Goal: Task Accomplishment & Management: Manage account settings

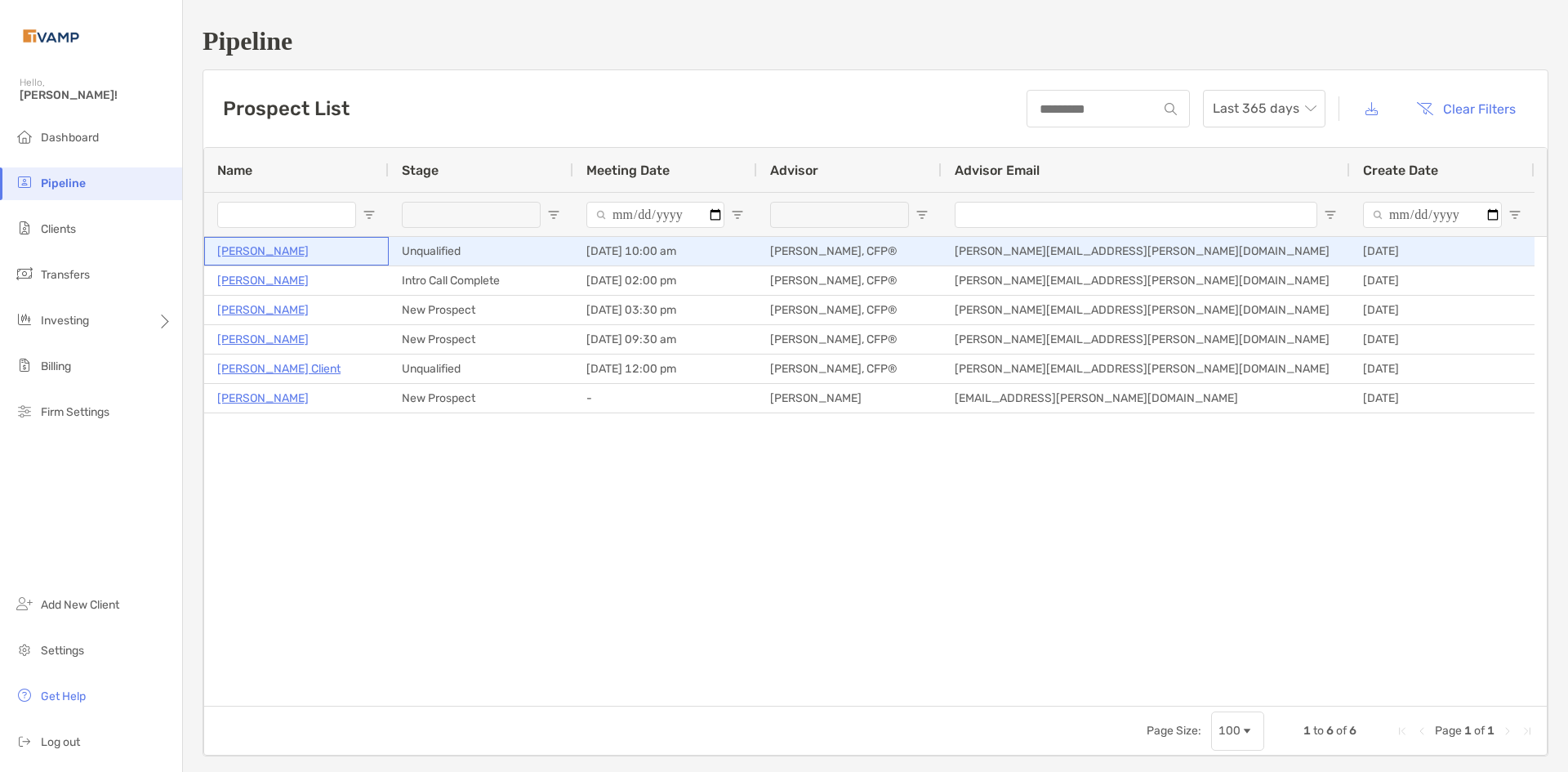
click at [277, 250] on p "Robert Southard" at bounding box center [262, 251] width 92 height 21
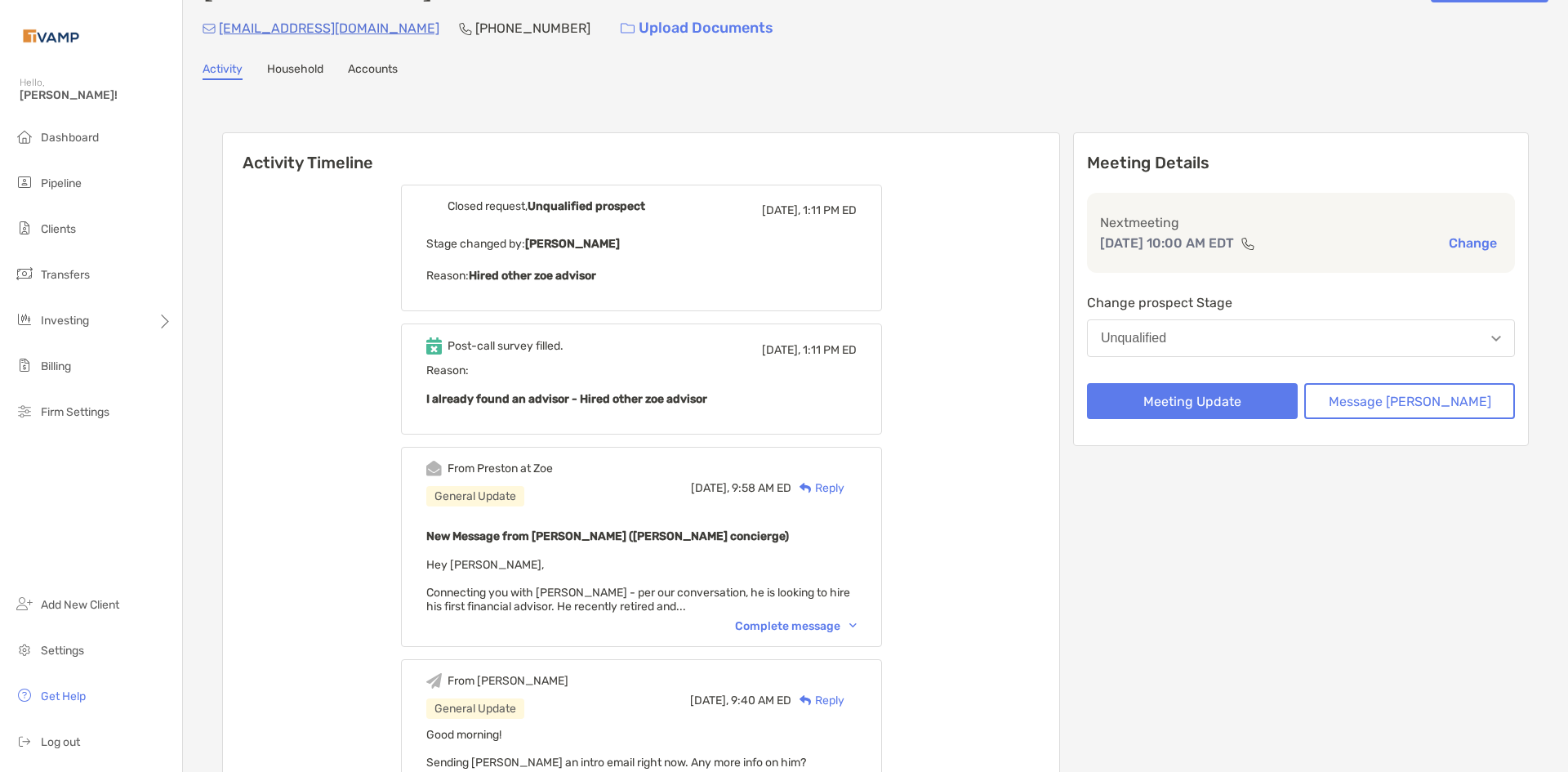
scroll to position [82, 0]
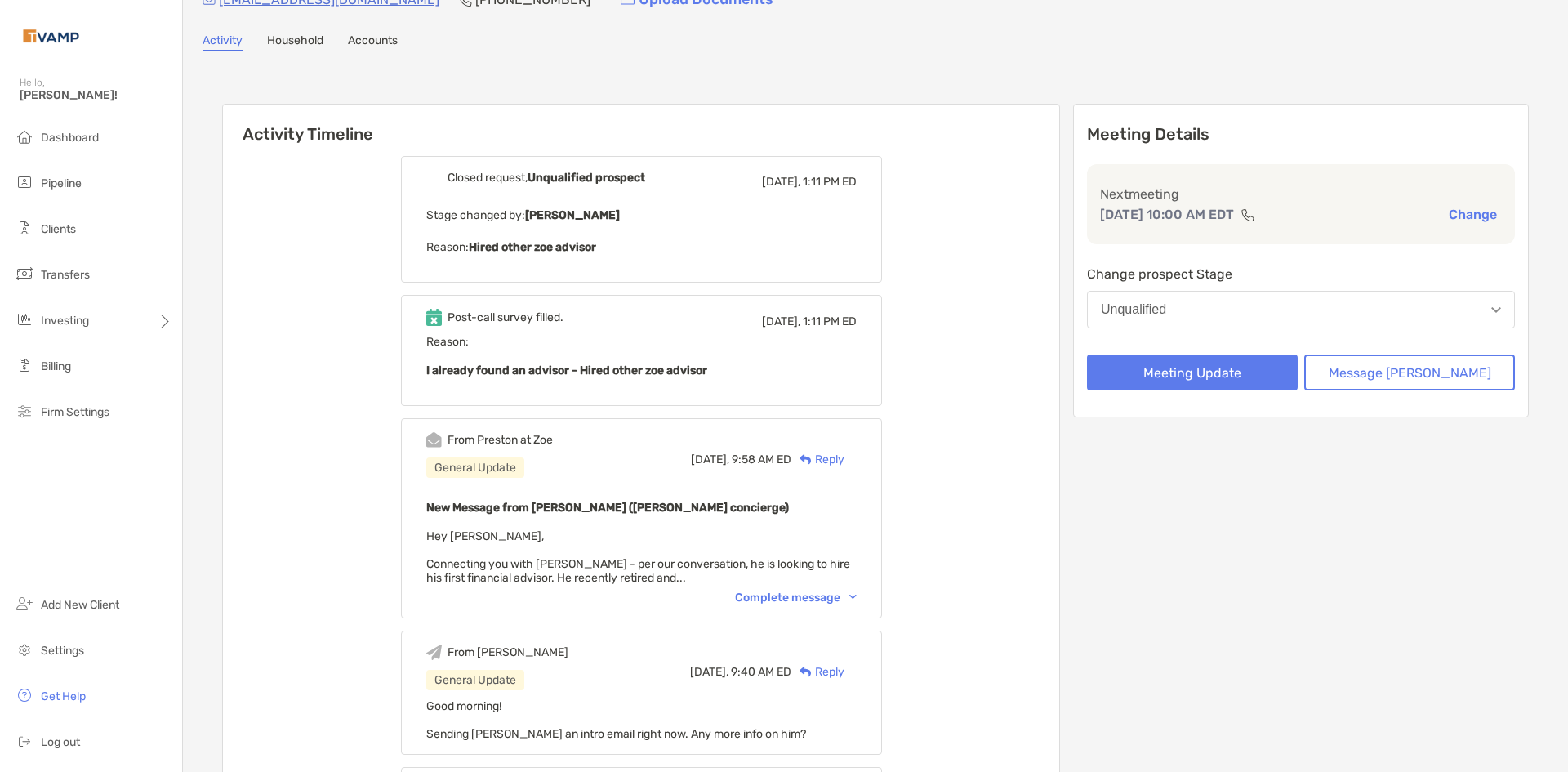
click at [857, 595] on div "Complete message" at bounding box center [795, 598] width 121 height 14
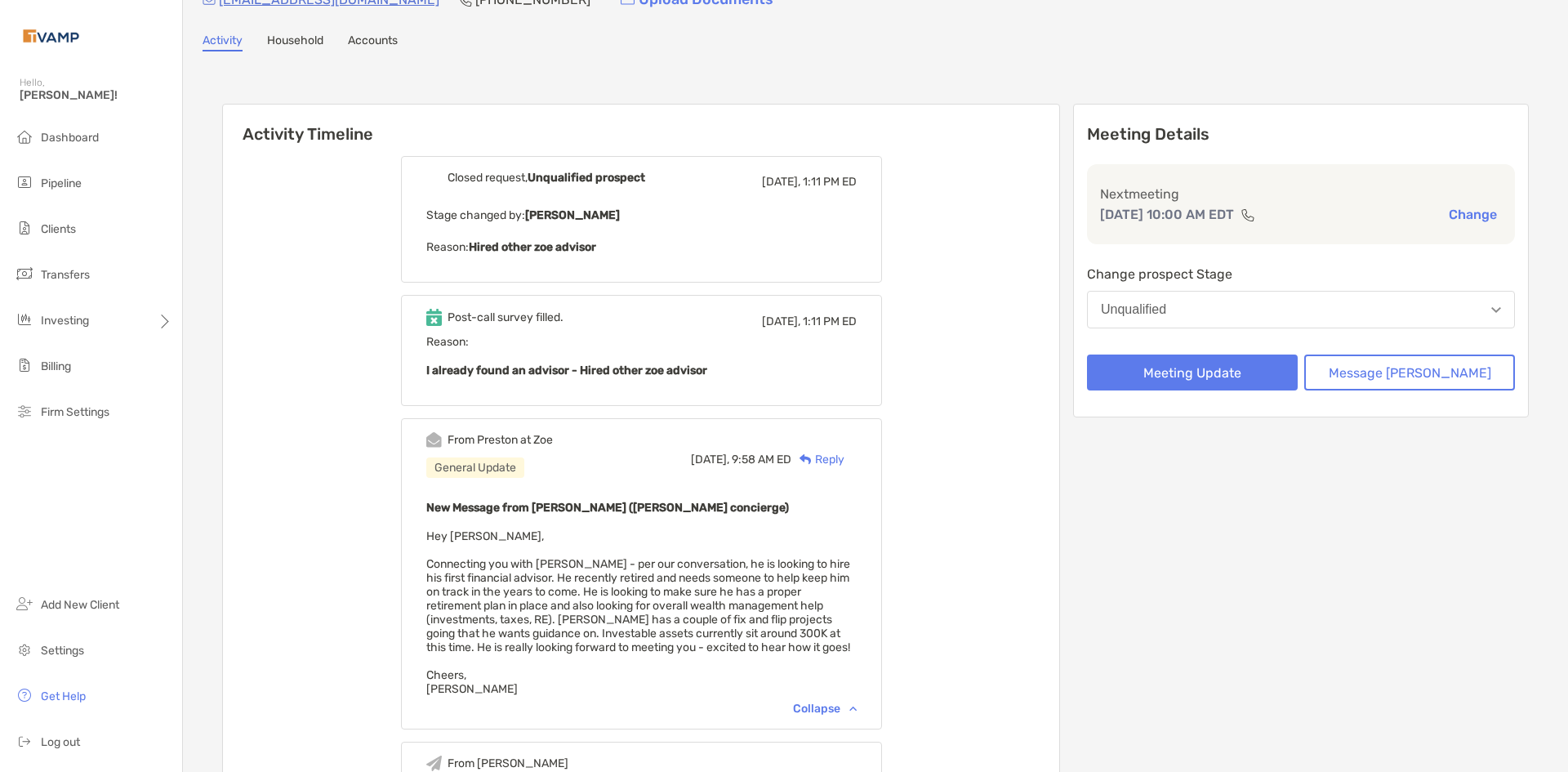
scroll to position [0, 0]
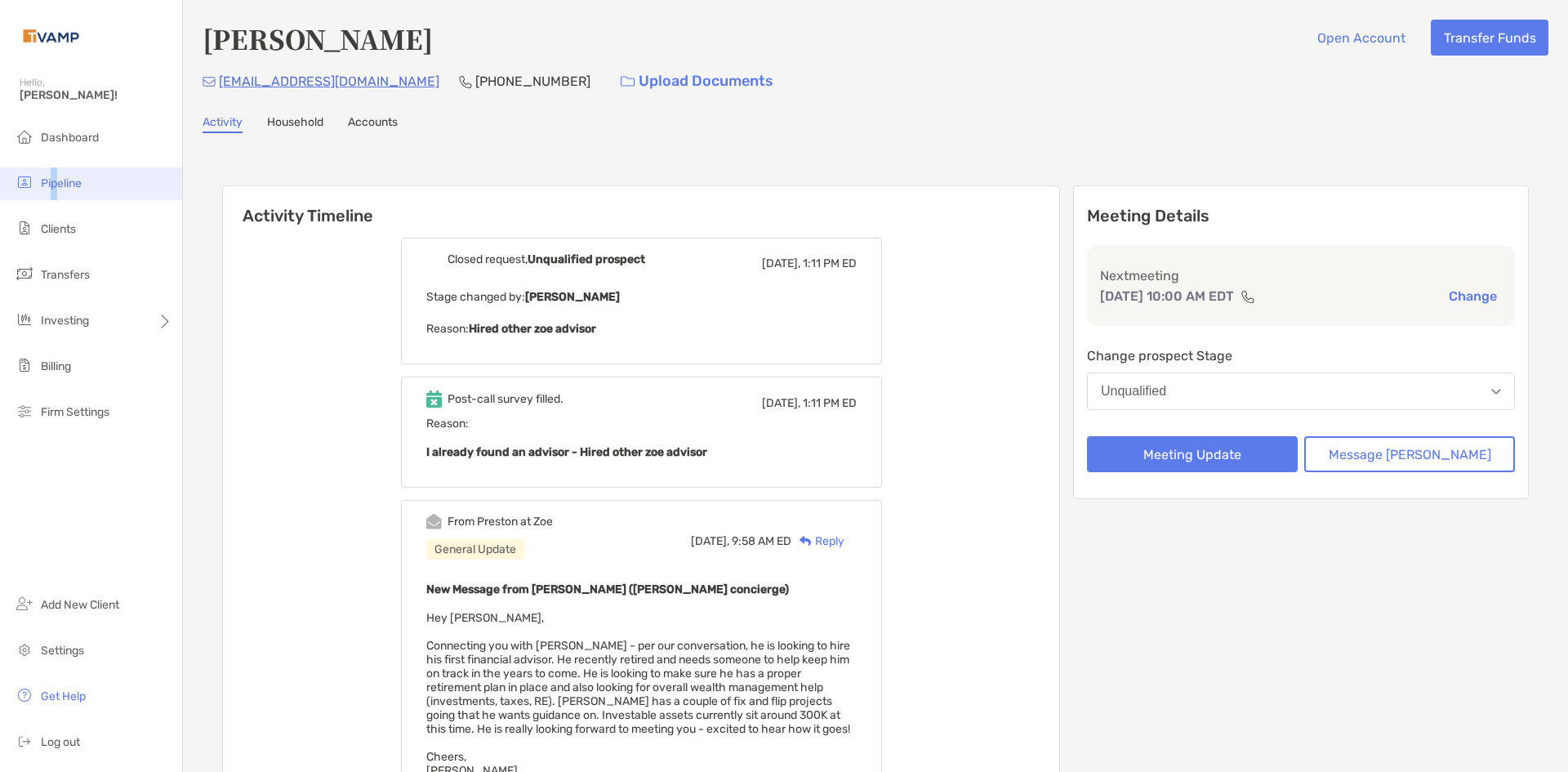
click at [54, 192] on li "Pipeline" at bounding box center [91, 184] width 183 height 33
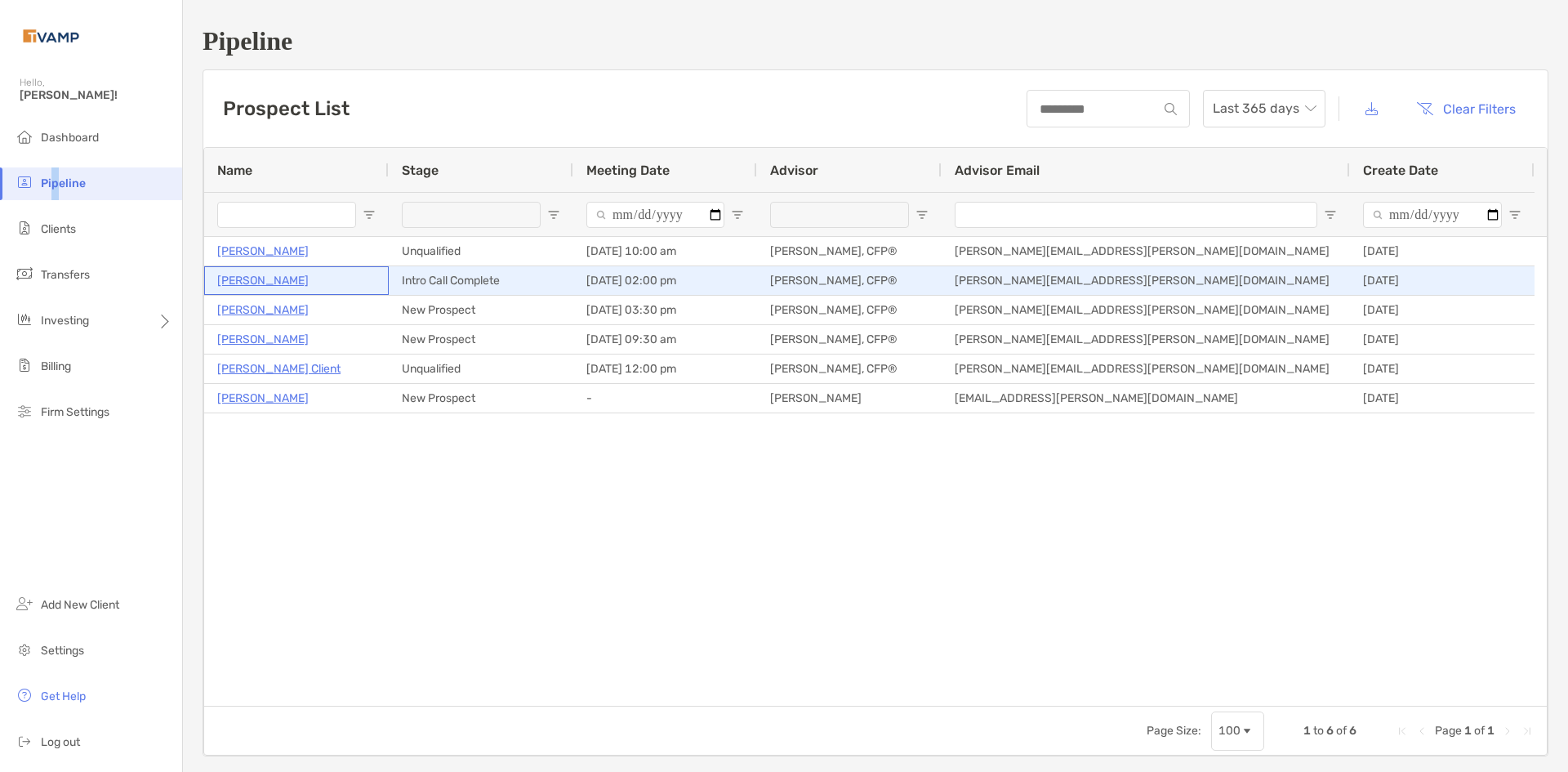
click at [270, 274] on p "[PERSON_NAME]" at bounding box center [262, 280] width 92 height 21
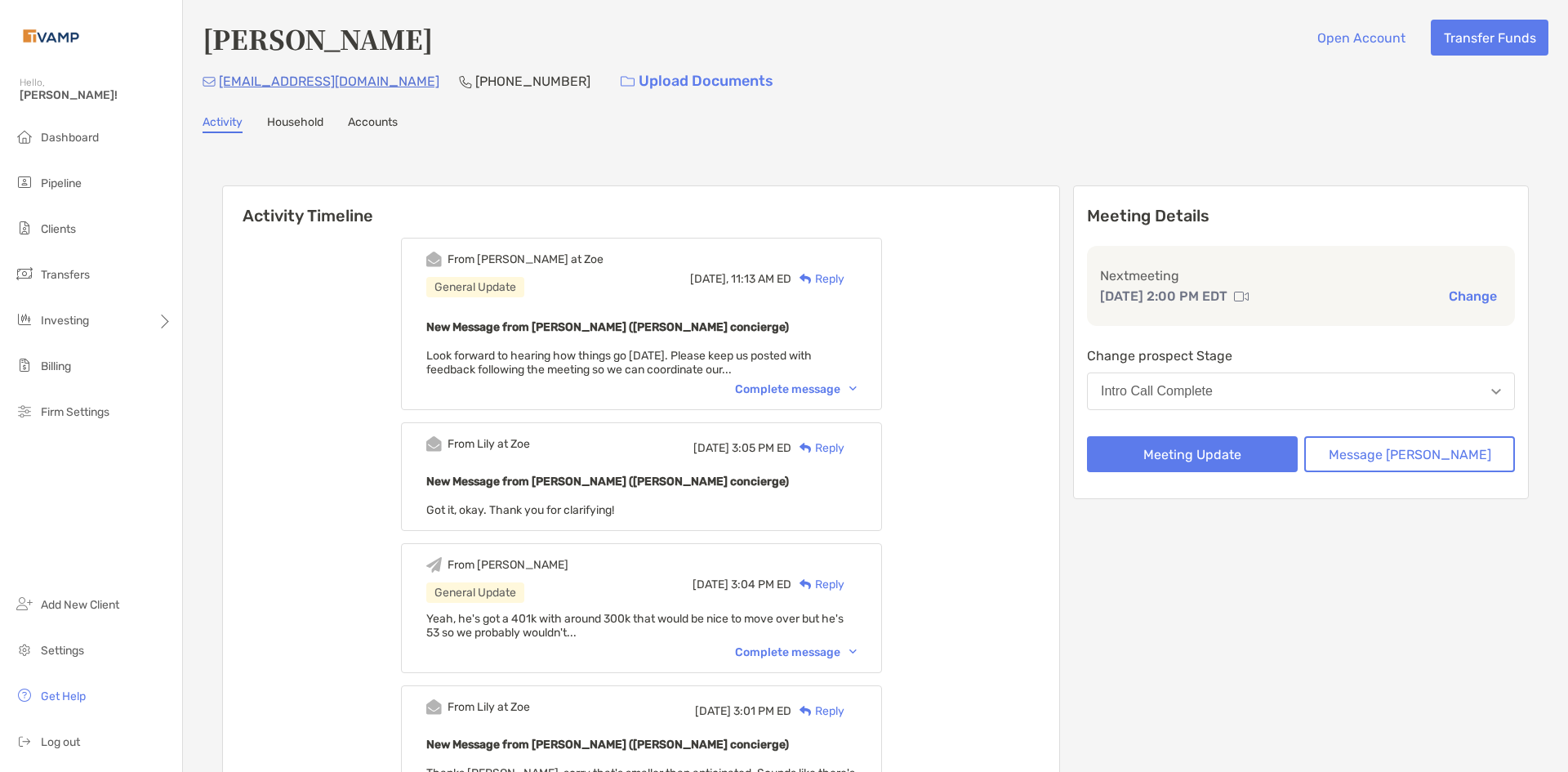
click at [857, 392] on div "Complete message" at bounding box center [795, 389] width 121 height 14
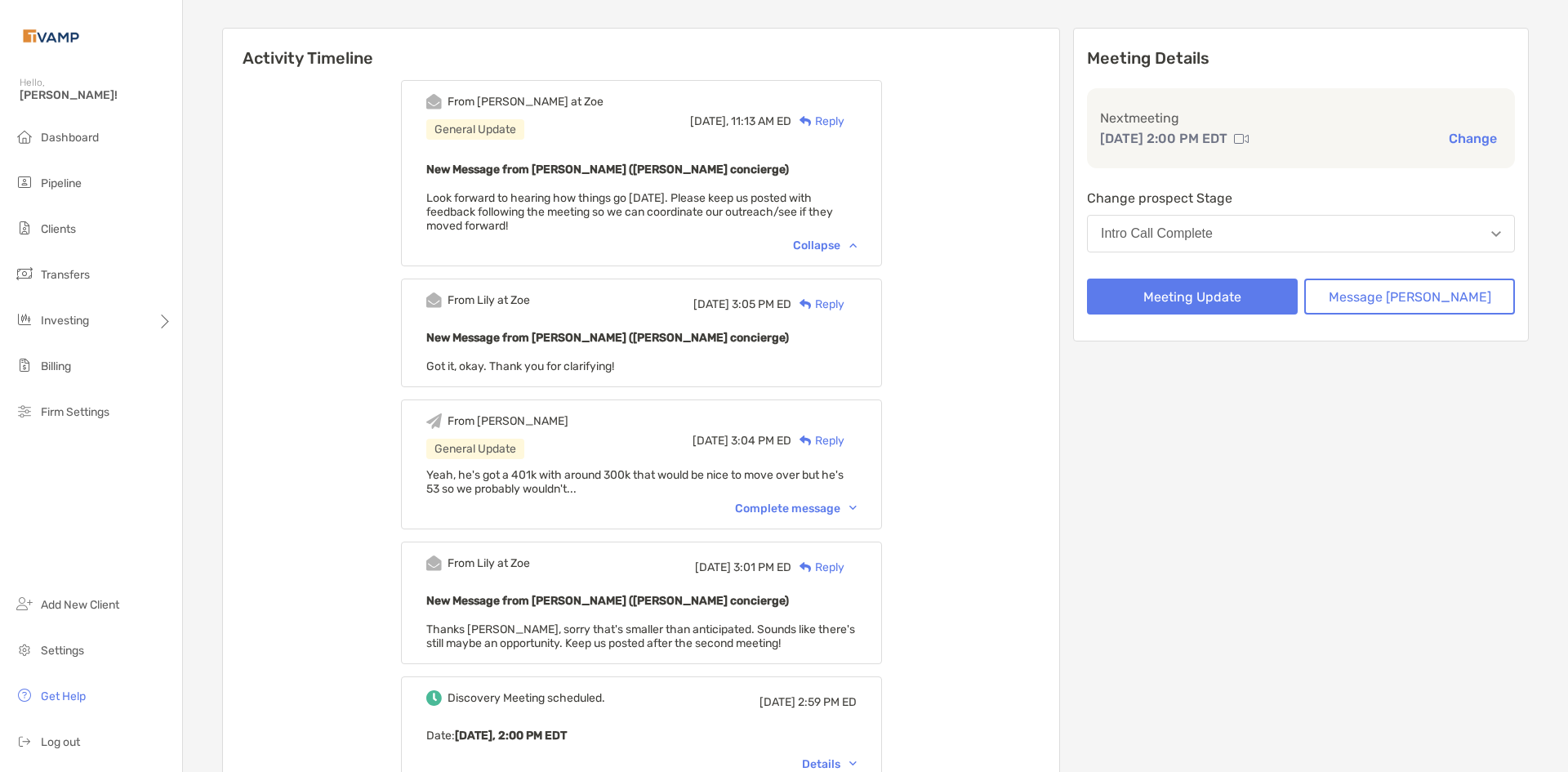
scroll to position [164, 0]
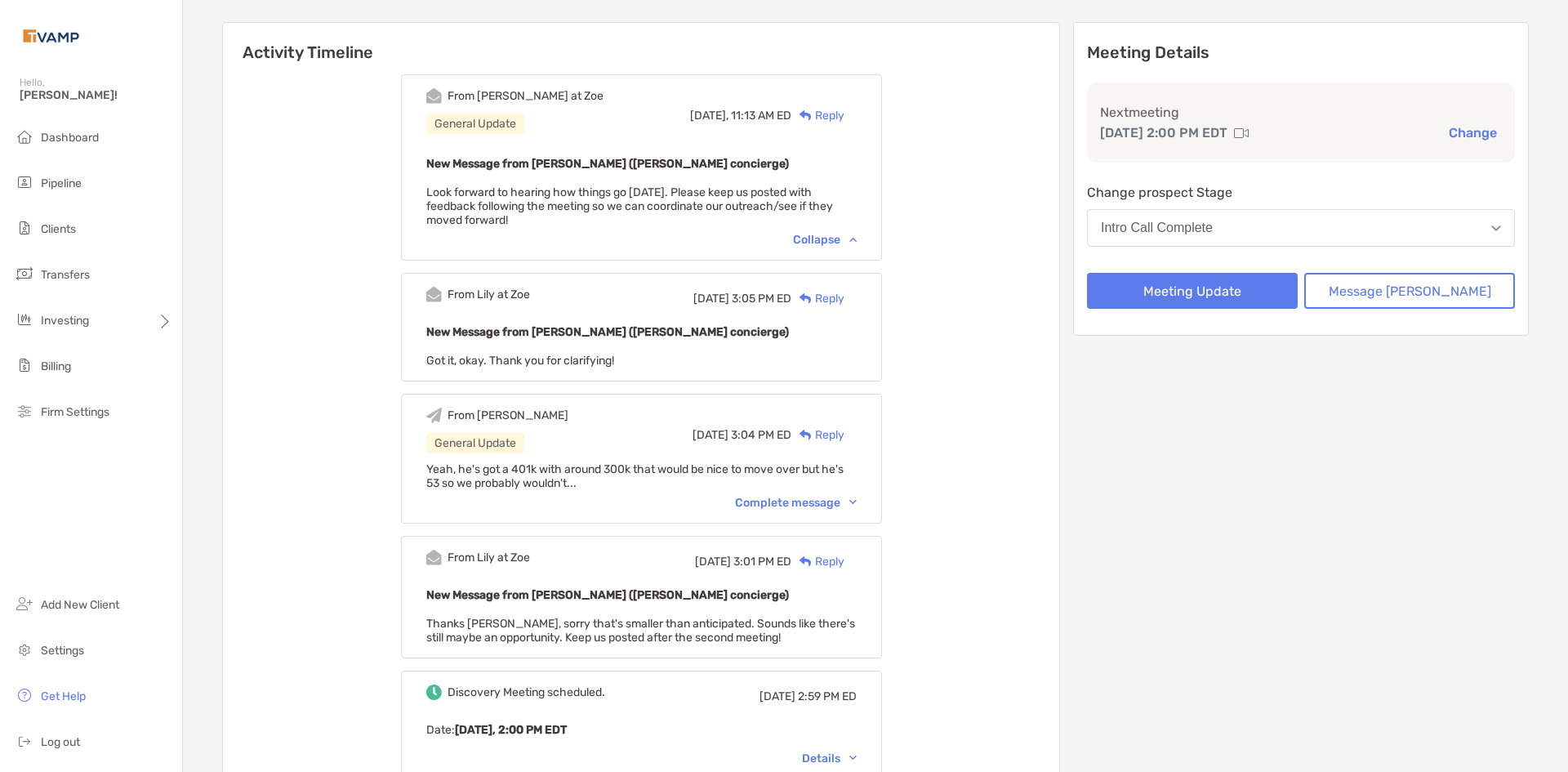
click at [857, 509] on div "Complete message" at bounding box center [795, 502] width 121 height 14
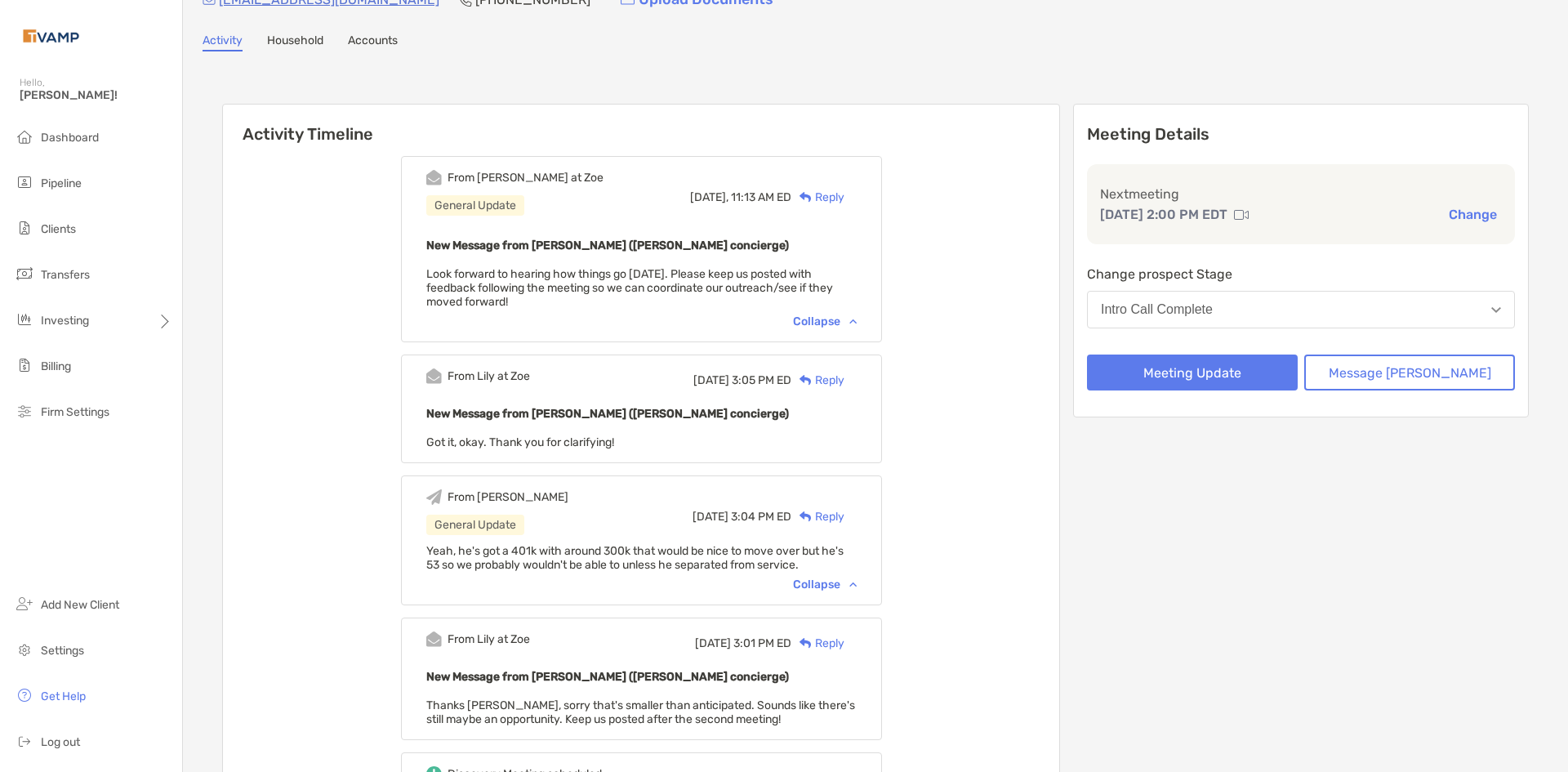
scroll to position [0, 0]
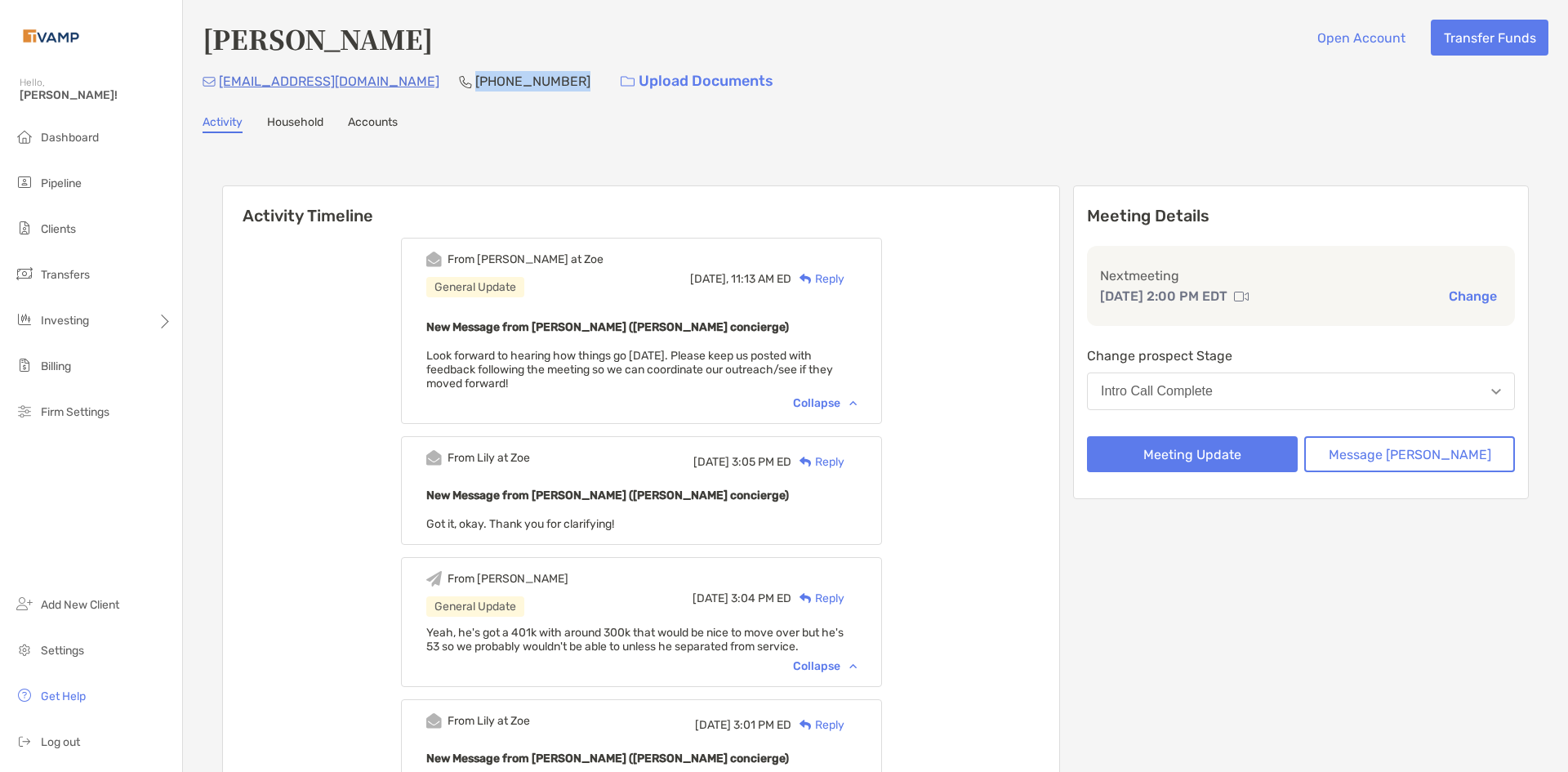
drag, startPoint x: 484, startPoint y: 78, endPoint x: 381, endPoint y: 84, distance: 103.2
click at [381, 84] on div "ryahrens@gmail.com (864) 553-4412 Upload Documents" at bounding box center [875, 82] width 1346 height 36
copy p "(864) 553-4412"
click at [1213, 396] on div "Intro Call Complete" at bounding box center [1157, 391] width 112 height 15
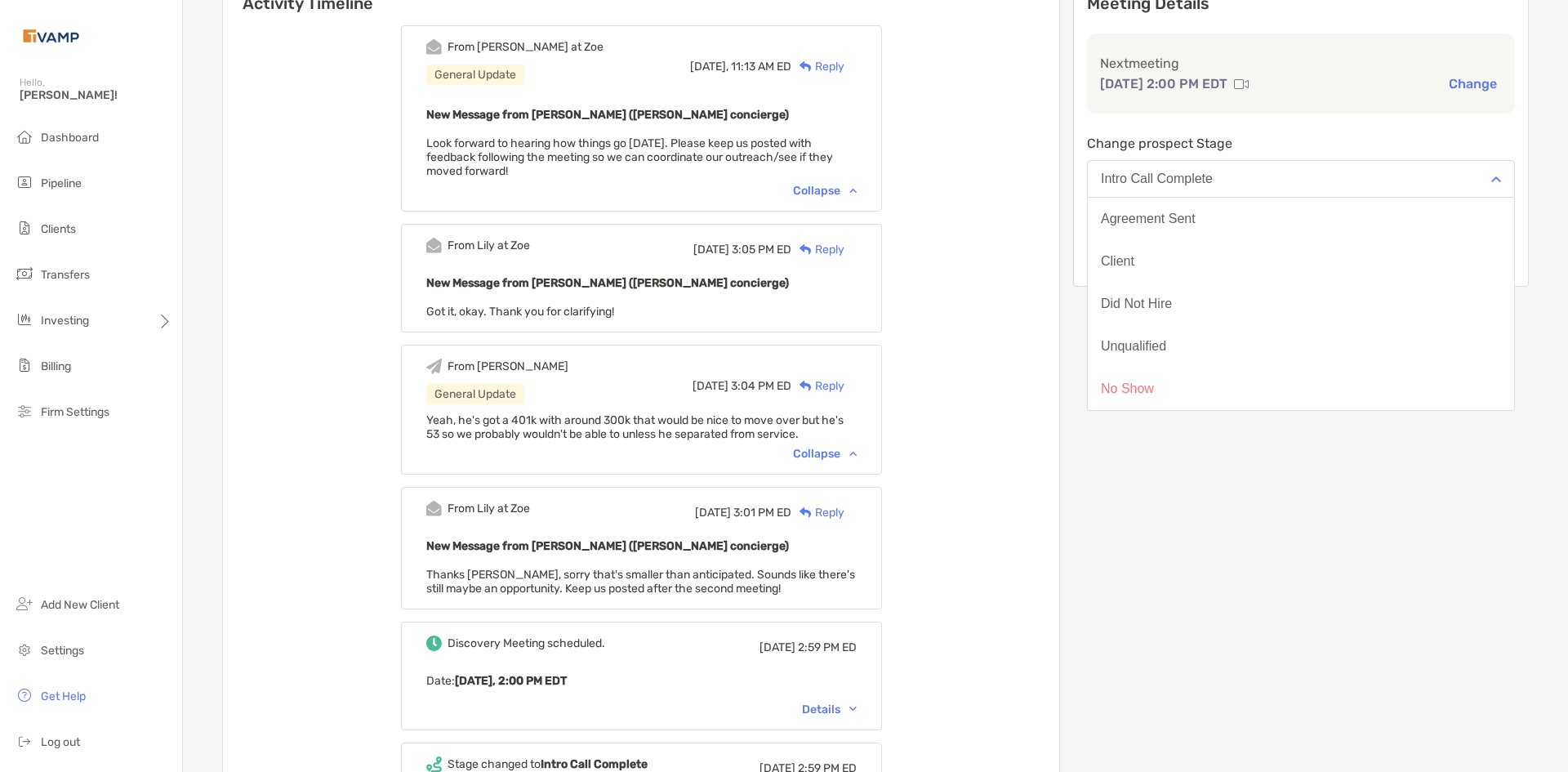
scroll to position [164, 0]
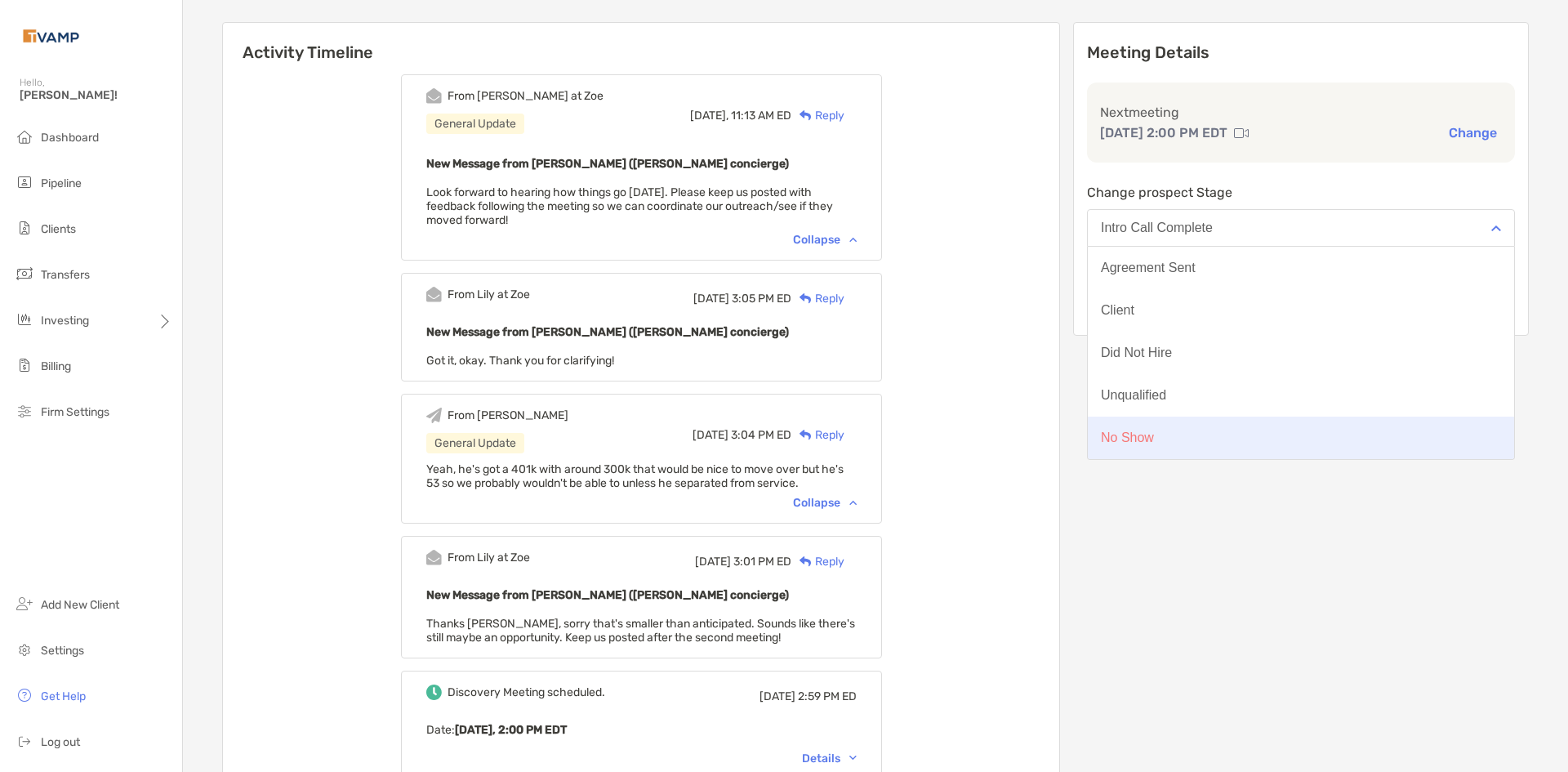
click at [1227, 448] on button "No Show" at bounding box center [1302, 437] width 426 height 42
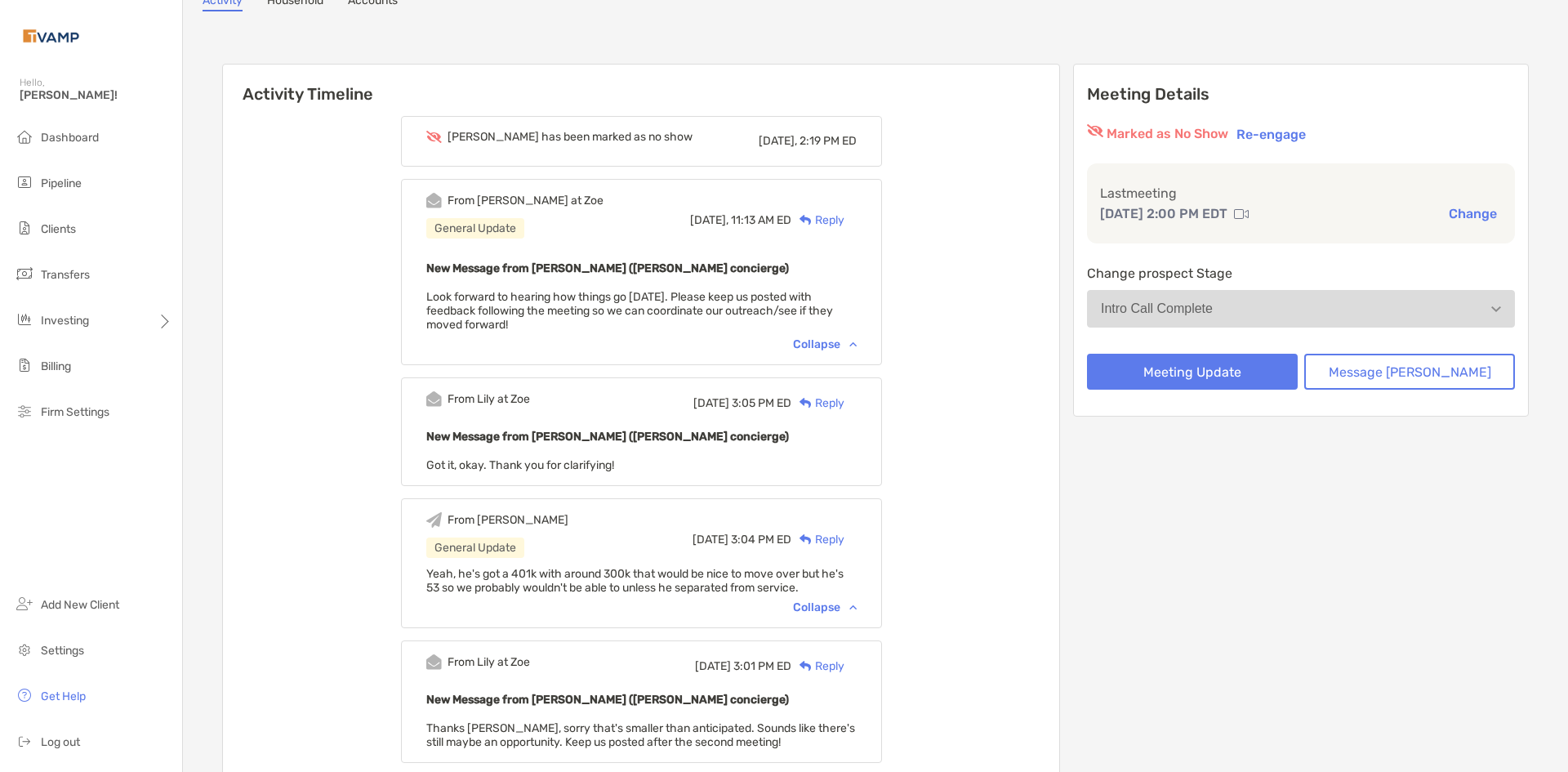
scroll to position [82, 0]
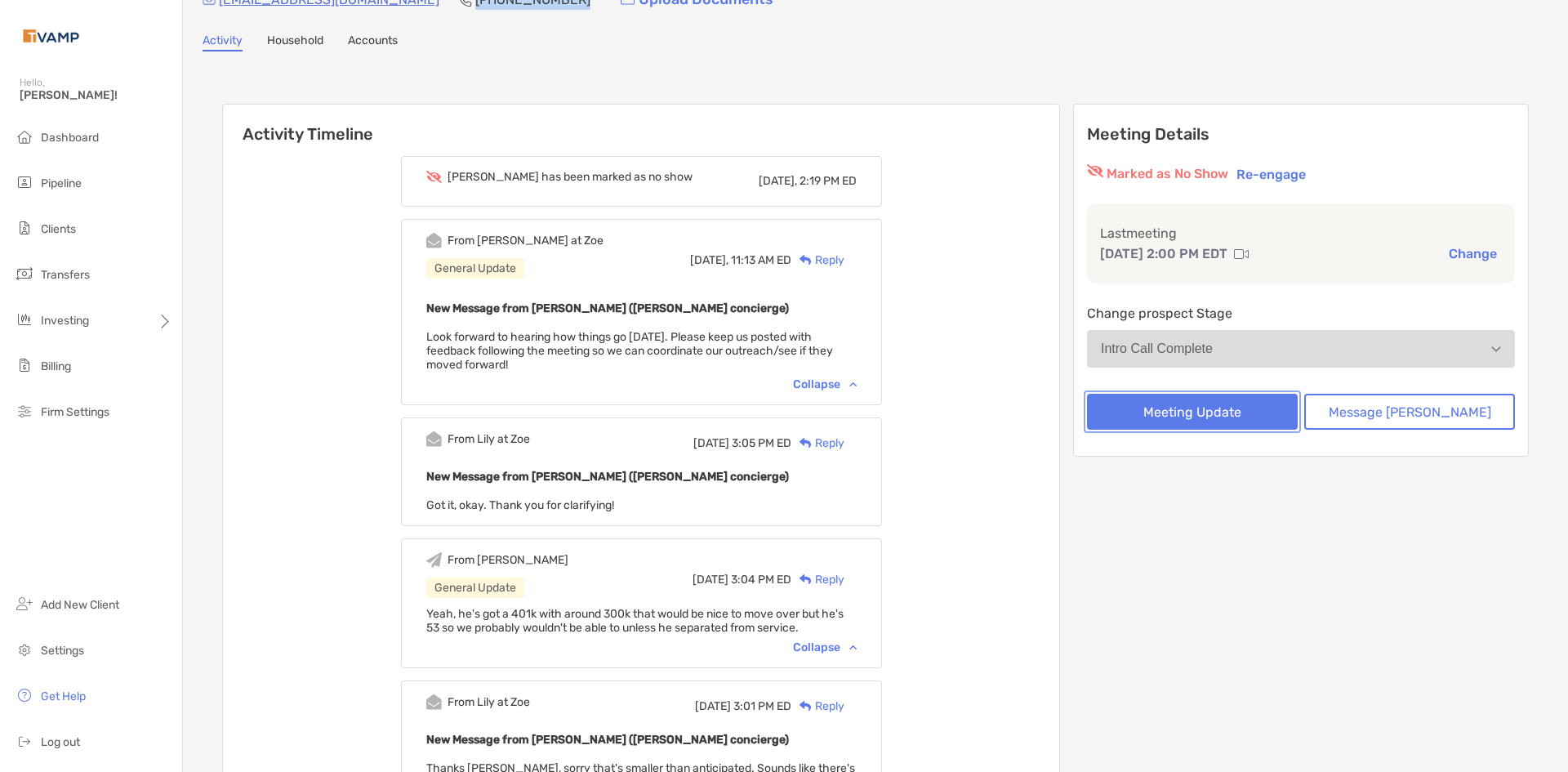
click at [1250, 420] on button "Meeting Update" at bounding box center [1193, 412] width 211 height 36
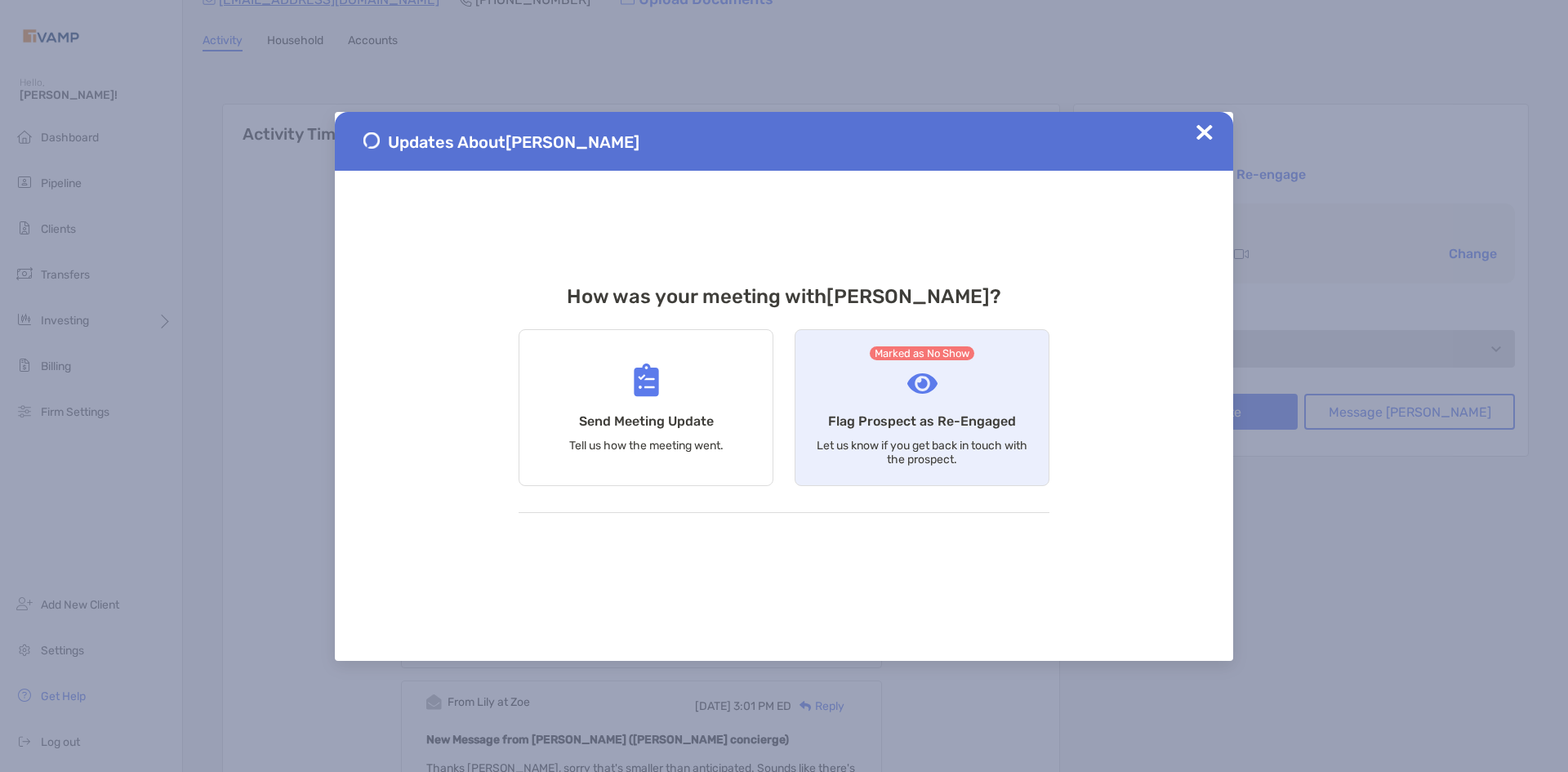
click at [866, 376] on div "Marked as No Show Flag Prospect as Re-Engaged Let us know if you get back in to…" at bounding box center [922, 408] width 255 height 157
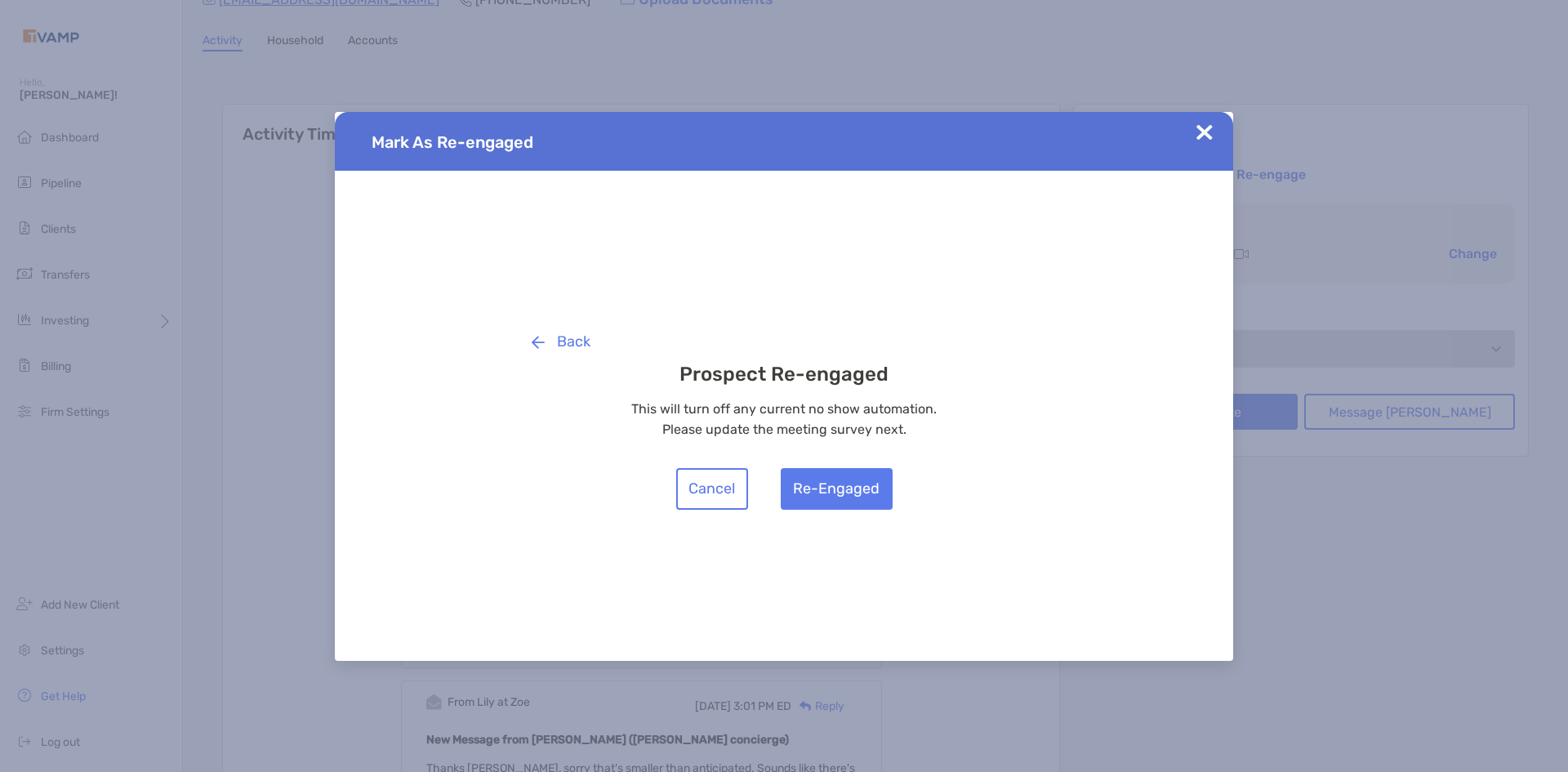
click at [1207, 125] on img at bounding box center [1205, 132] width 17 height 17
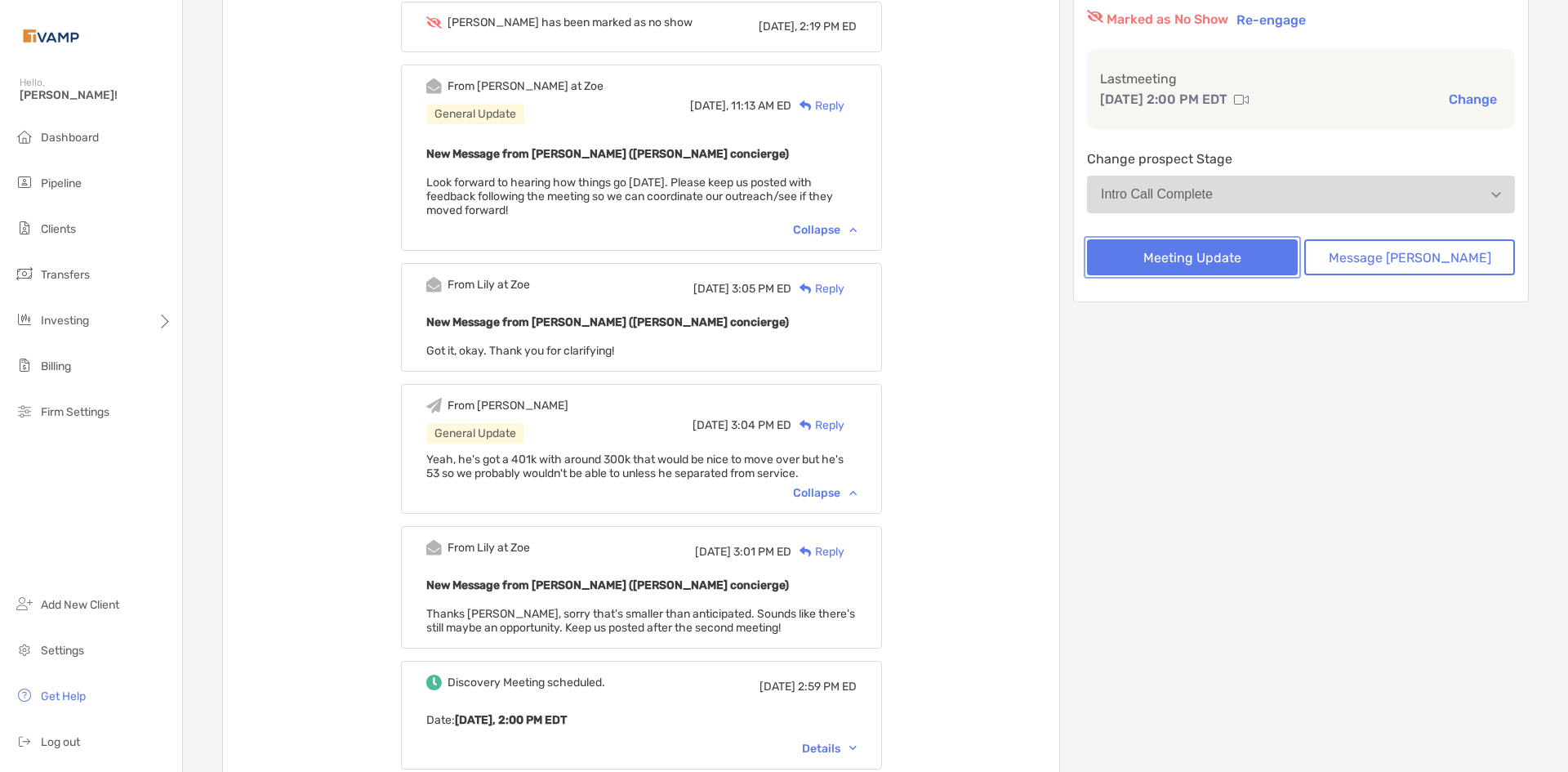
scroll to position [0, 0]
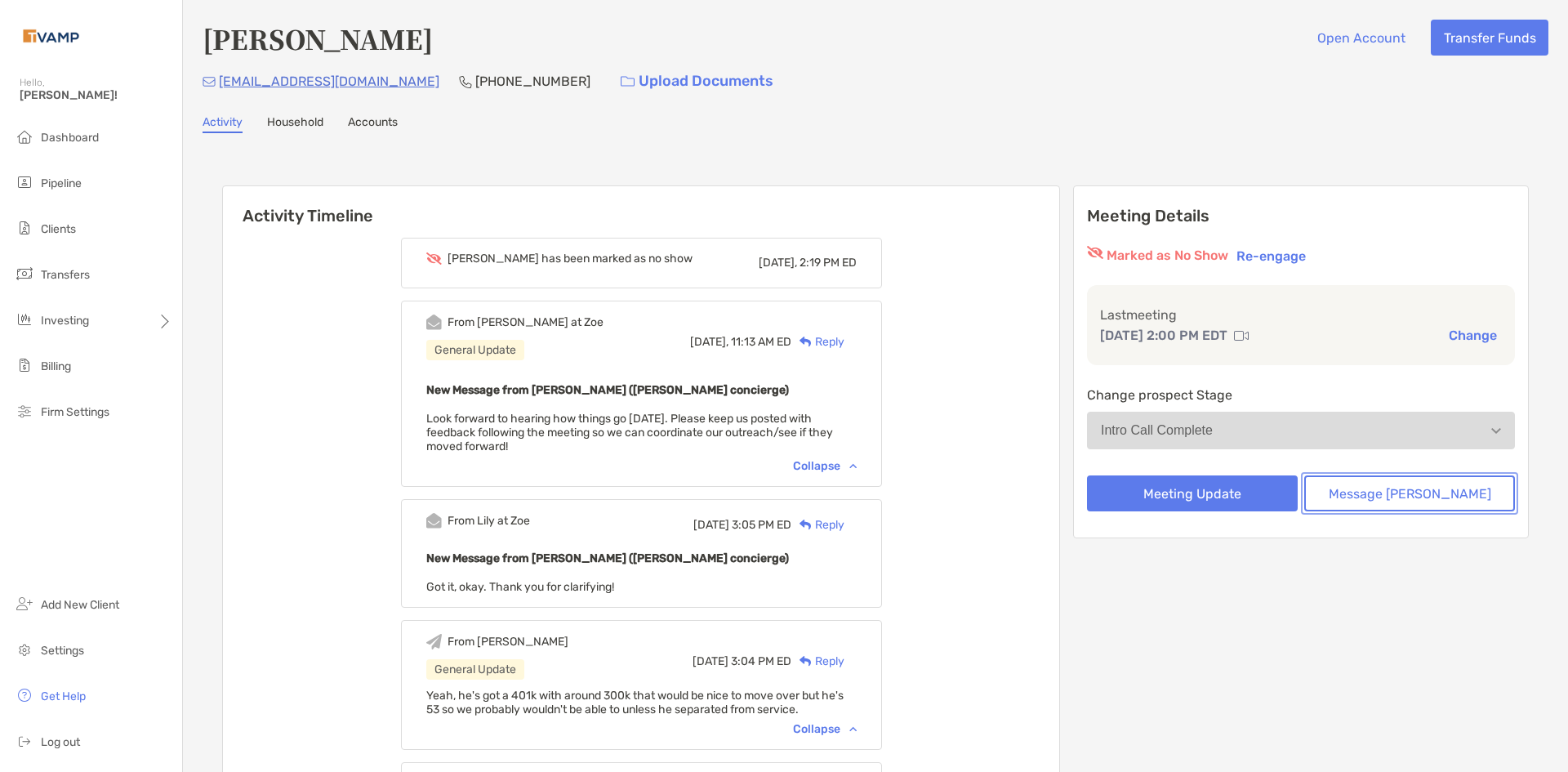
click at [1449, 496] on button "Message [PERSON_NAME]" at bounding box center [1410, 494] width 211 height 36
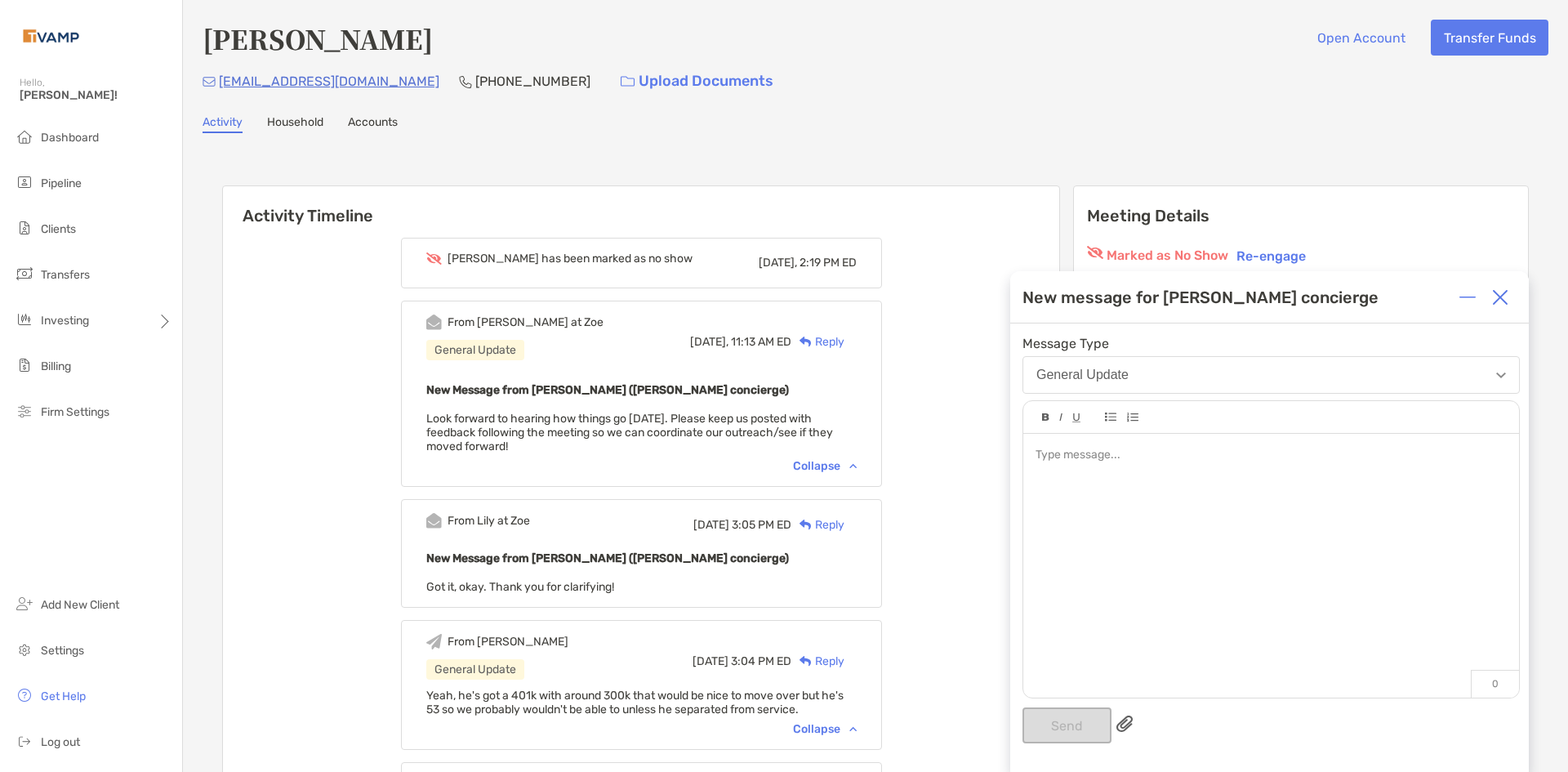
click at [1188, 386] on button "General Update" at bounding box center [1271, 375] width 497 height 38
click at [1188, 385] on button "General Update" at bounding box center [1271, 375] width 497 height 38
click at [1160, 468] on div at bounding box center [1271, 558] width 495 height 248
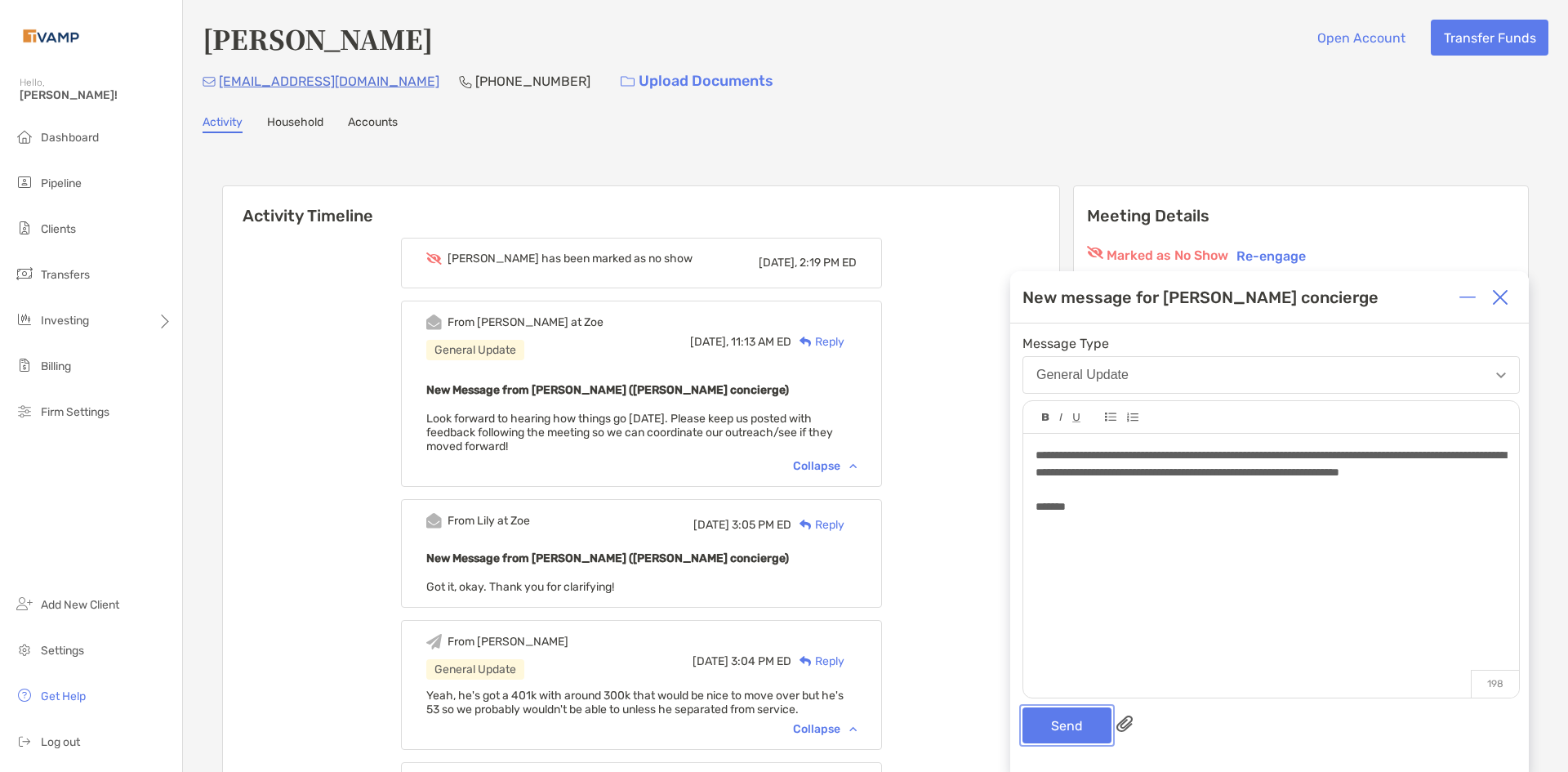
click at [1077, 727] on button "Send" at bounding box center [1067, 726] width 89 height 36
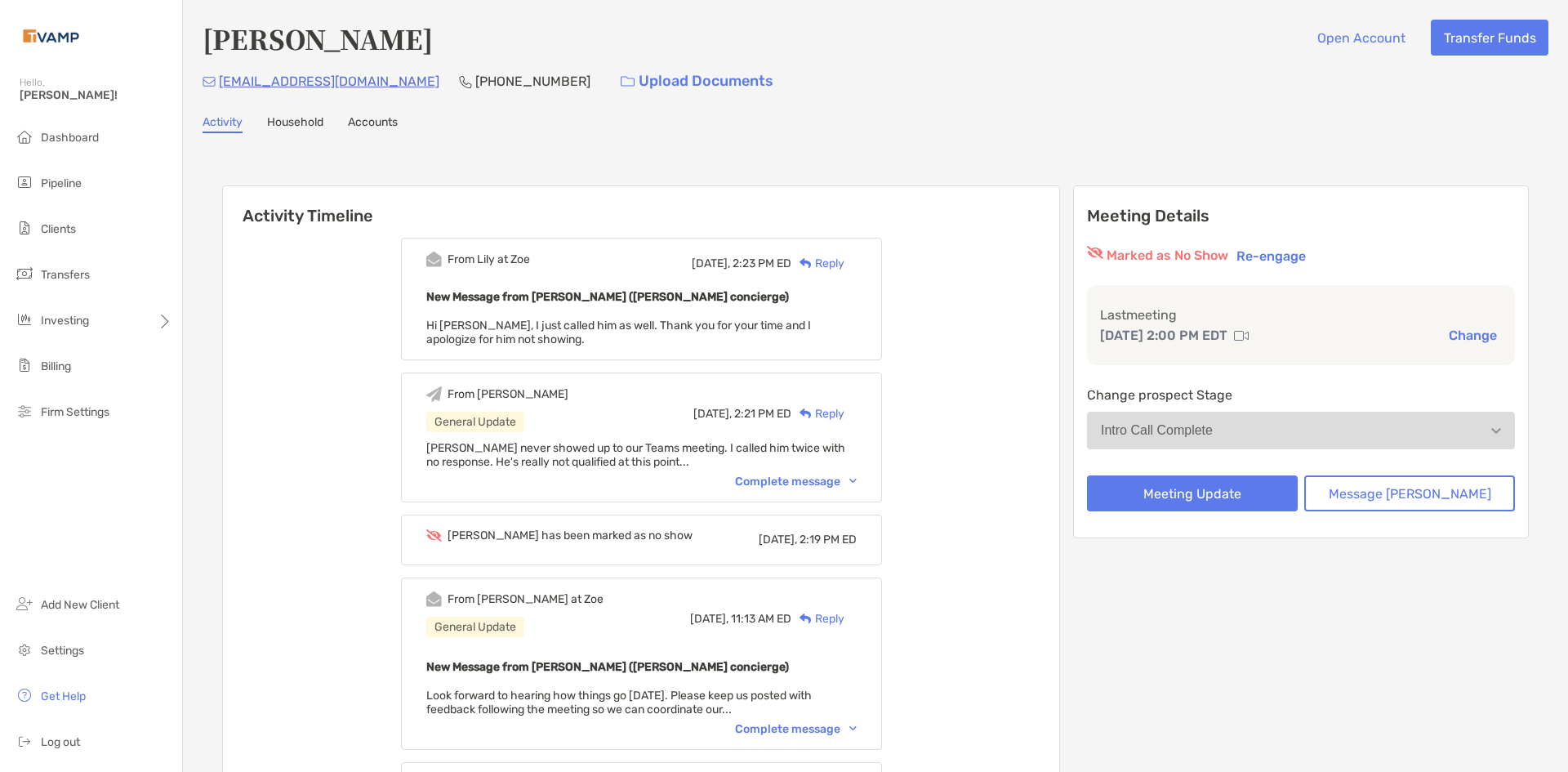
click at [97, 192] on li "Pipeline" at bounding box center [91, 184] width 183 height 33
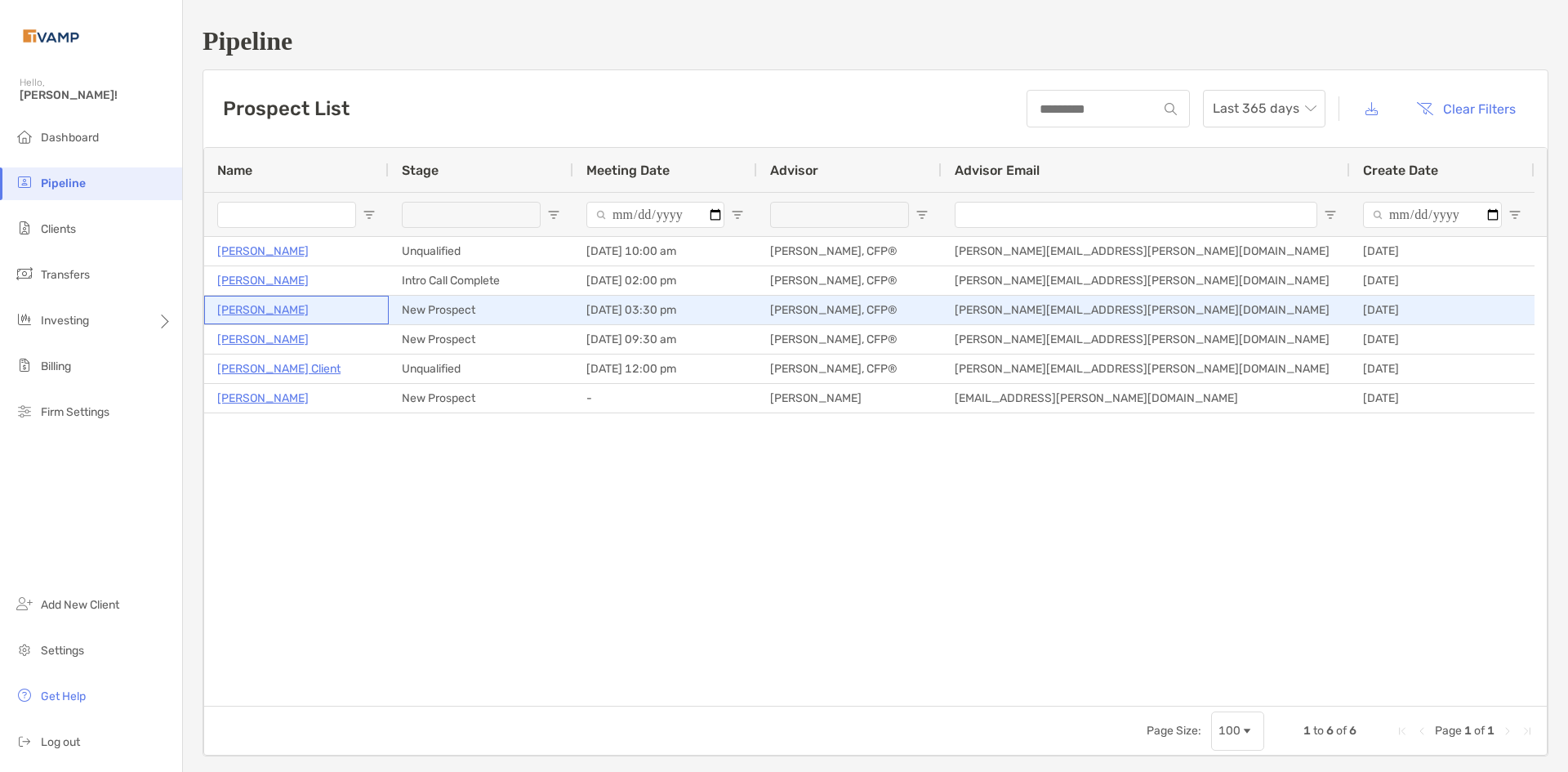
click at [284, 310] on p "[PERSON_NAME]" at bounding box center [262, 310] width 92 height 21
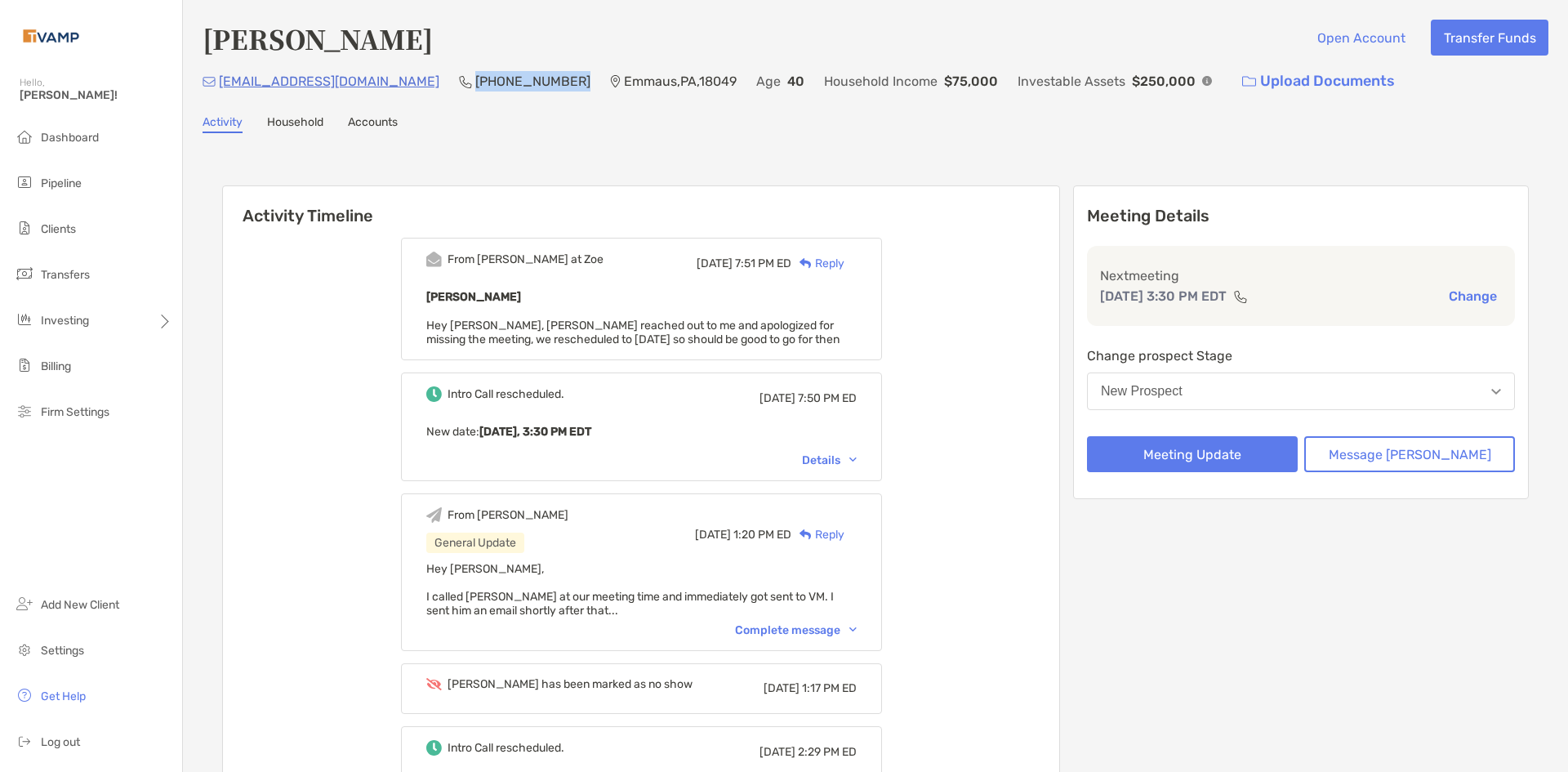
drag, startPoint x: 479, startPoint y: 79, endPoint x: 374, endPoint y: 90, distance: 105.6
click at [374, 90] on div "[EMAIL_ADDRESS][DOMAIN_NAME] [PHONE_NUMBER] [GEOGRAPHIC_DATA] , [GEOGRAPHIC_DAT…" at bounding box center [875, 82] width 1346 height 36
copy p "[PHONE_NUMBER]"
click at [1299, 392] on button "New Prospect" at bounding box center [1302, 391] width 428 height 38
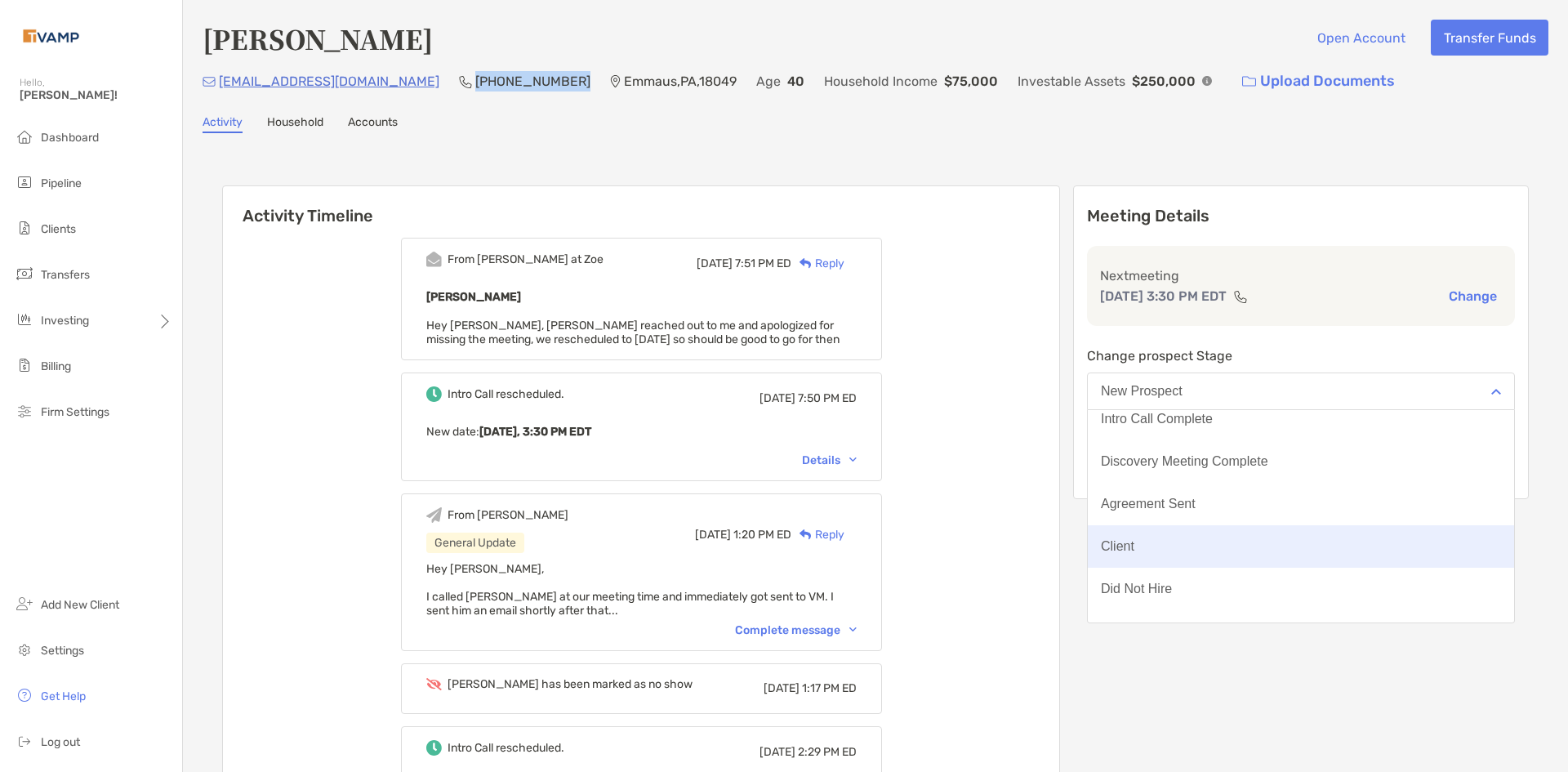
scroll to position [127, 0]
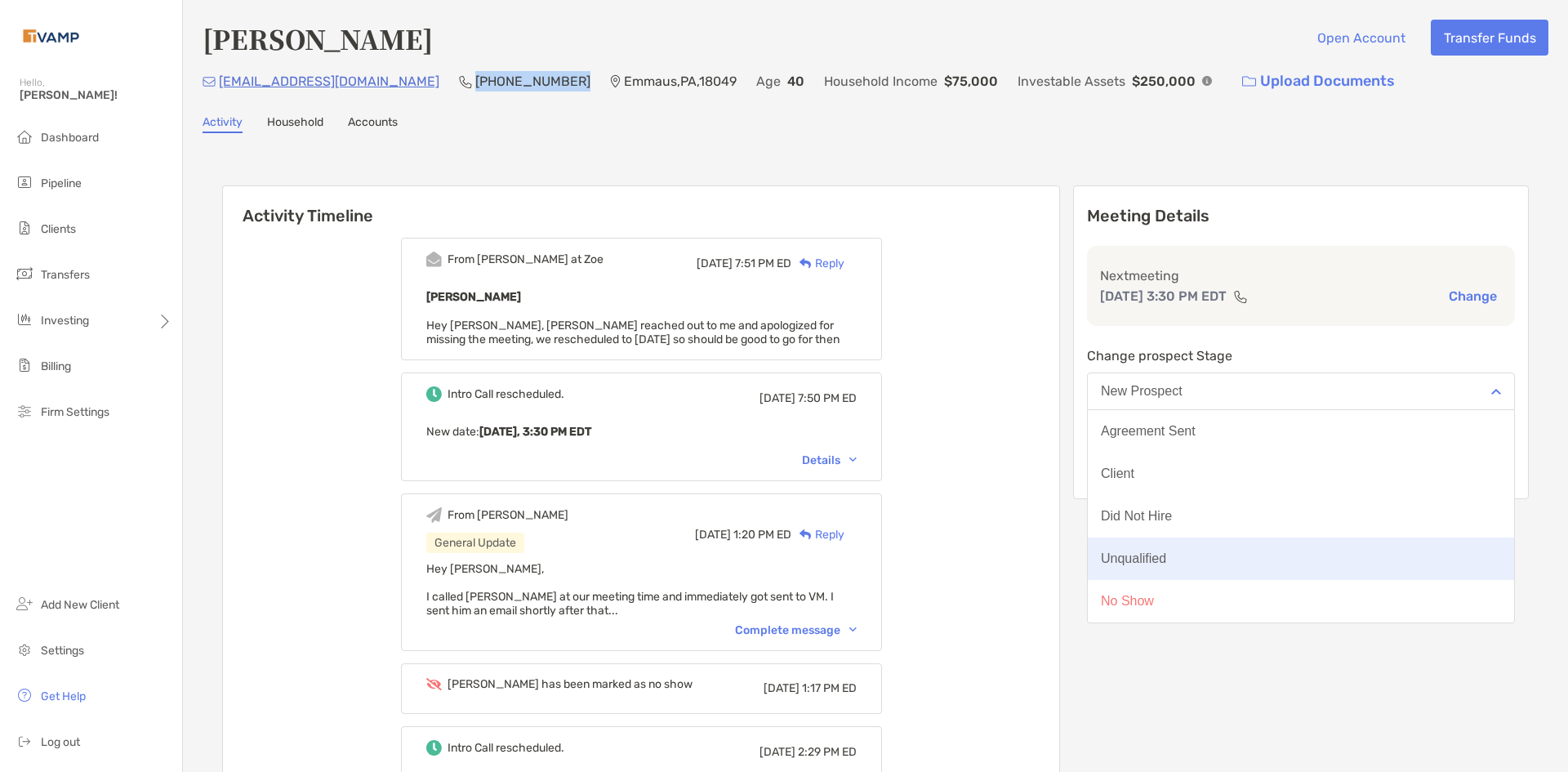
click at [1229, 556] on button "Unqualified" at bounding box center [1302, 559] width 426 height 42
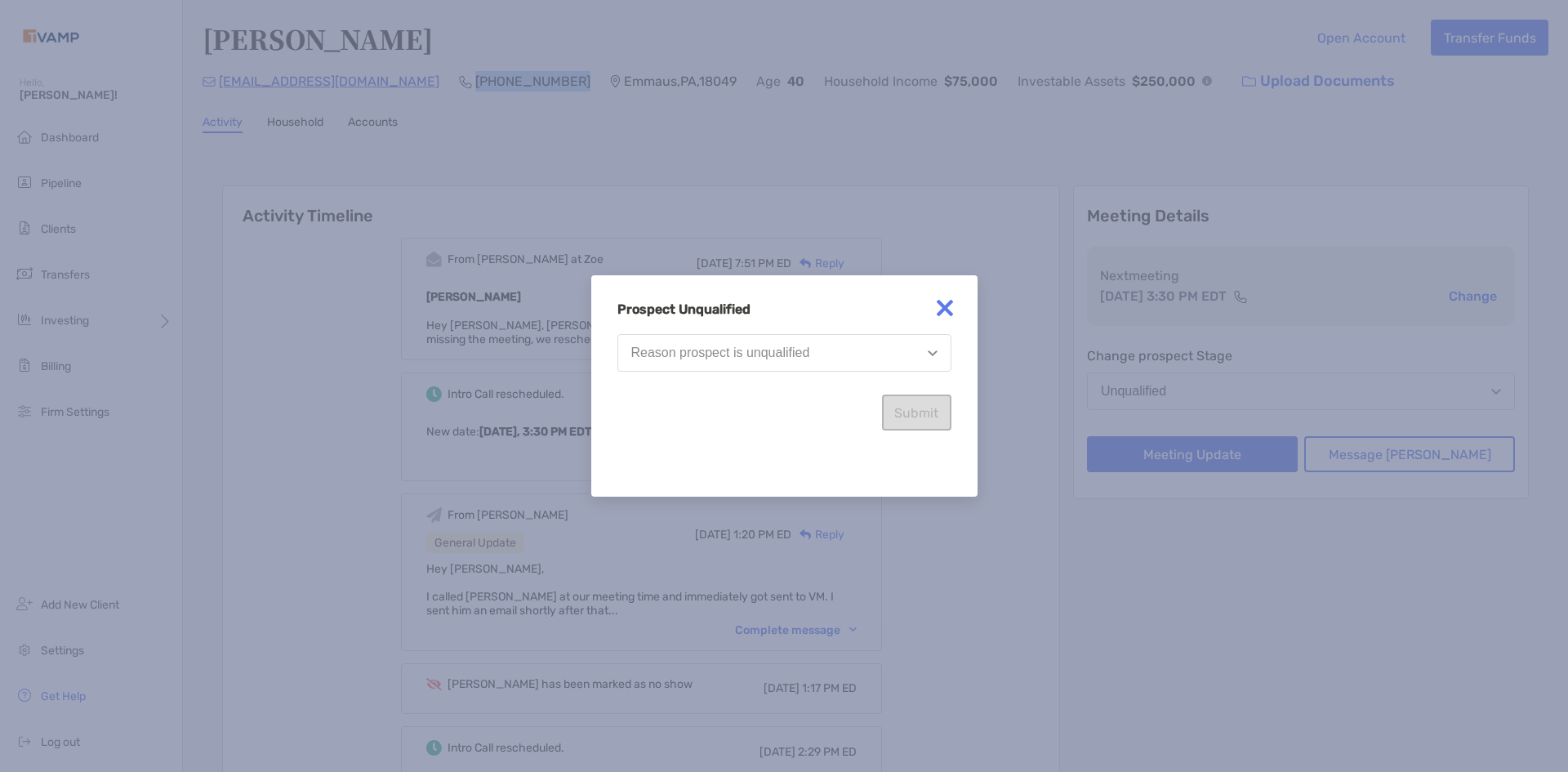
click at [803, 358] on div "Reason prospect is unqualified" at bounding box center [720, 352] width 179 height 15
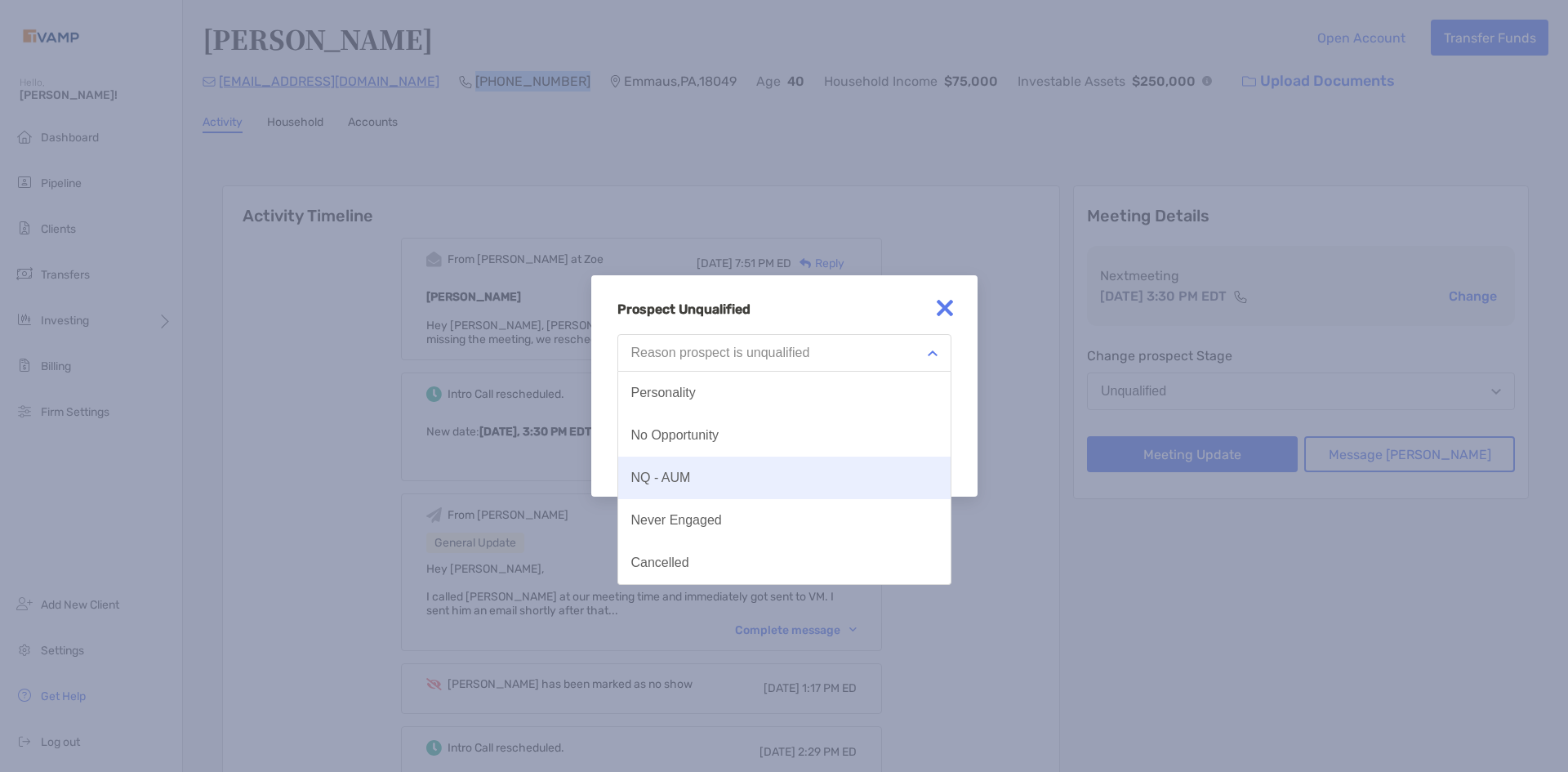
click at [766, 478] on button "NQ - AUM" at bounding box center [784, 478] width 333 height 42
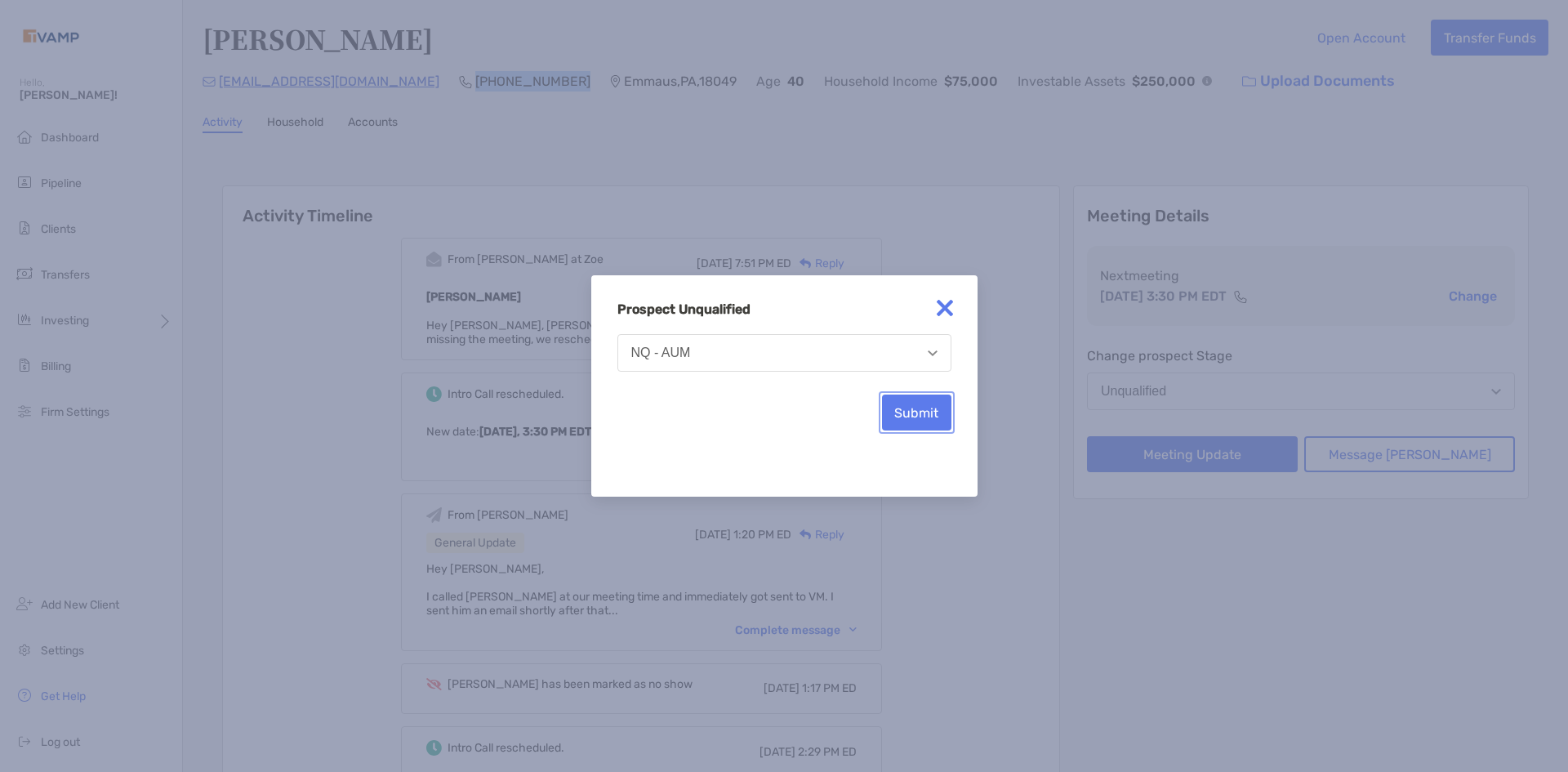
click at [909, 420] on button "Submit" at bounding box center [917, 413] width 69 height 36
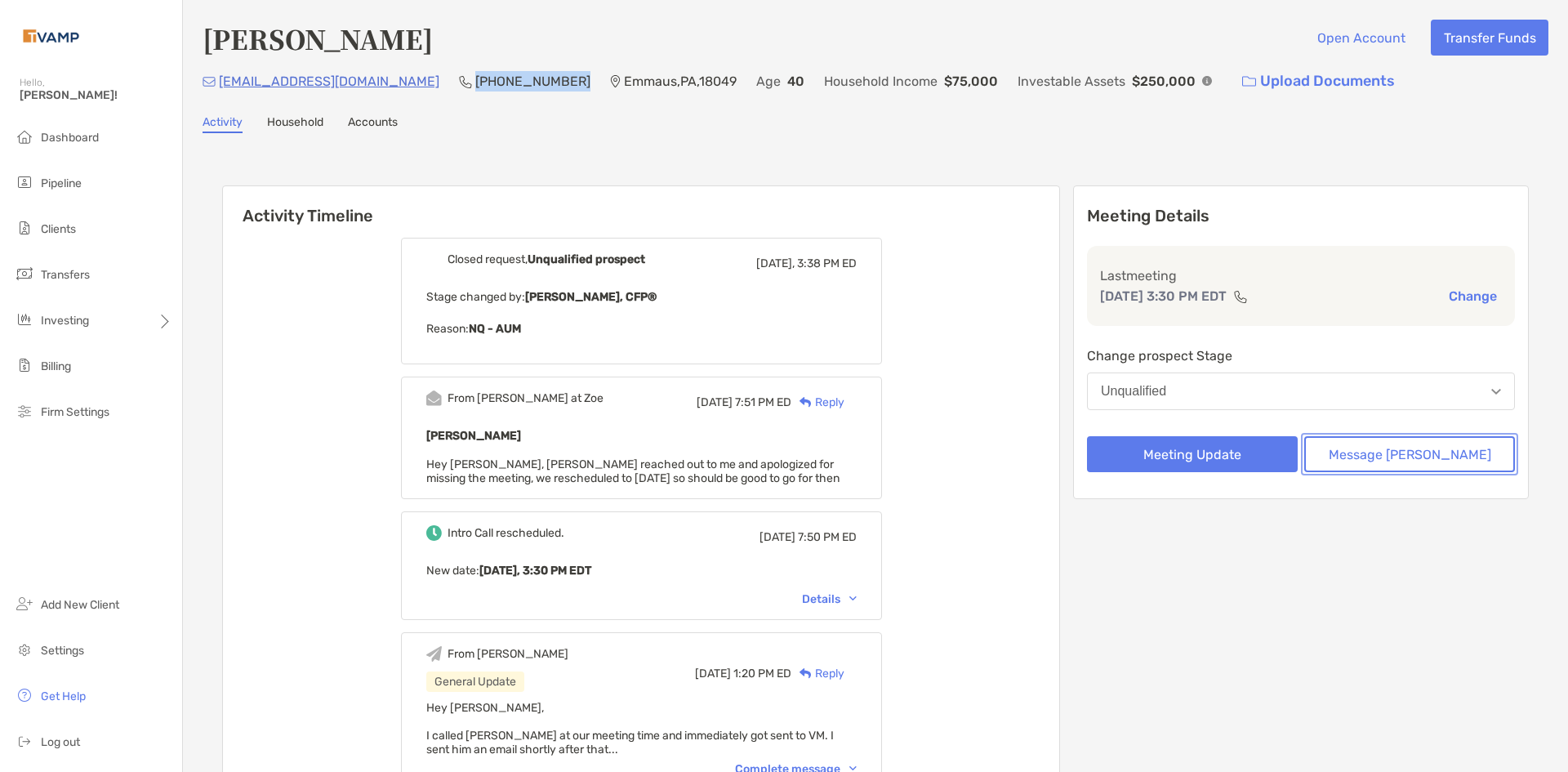
click at [1377, 446] on button "Message [PERSON_NAME]" at bounding box center [1410, 454] width 211 height 36
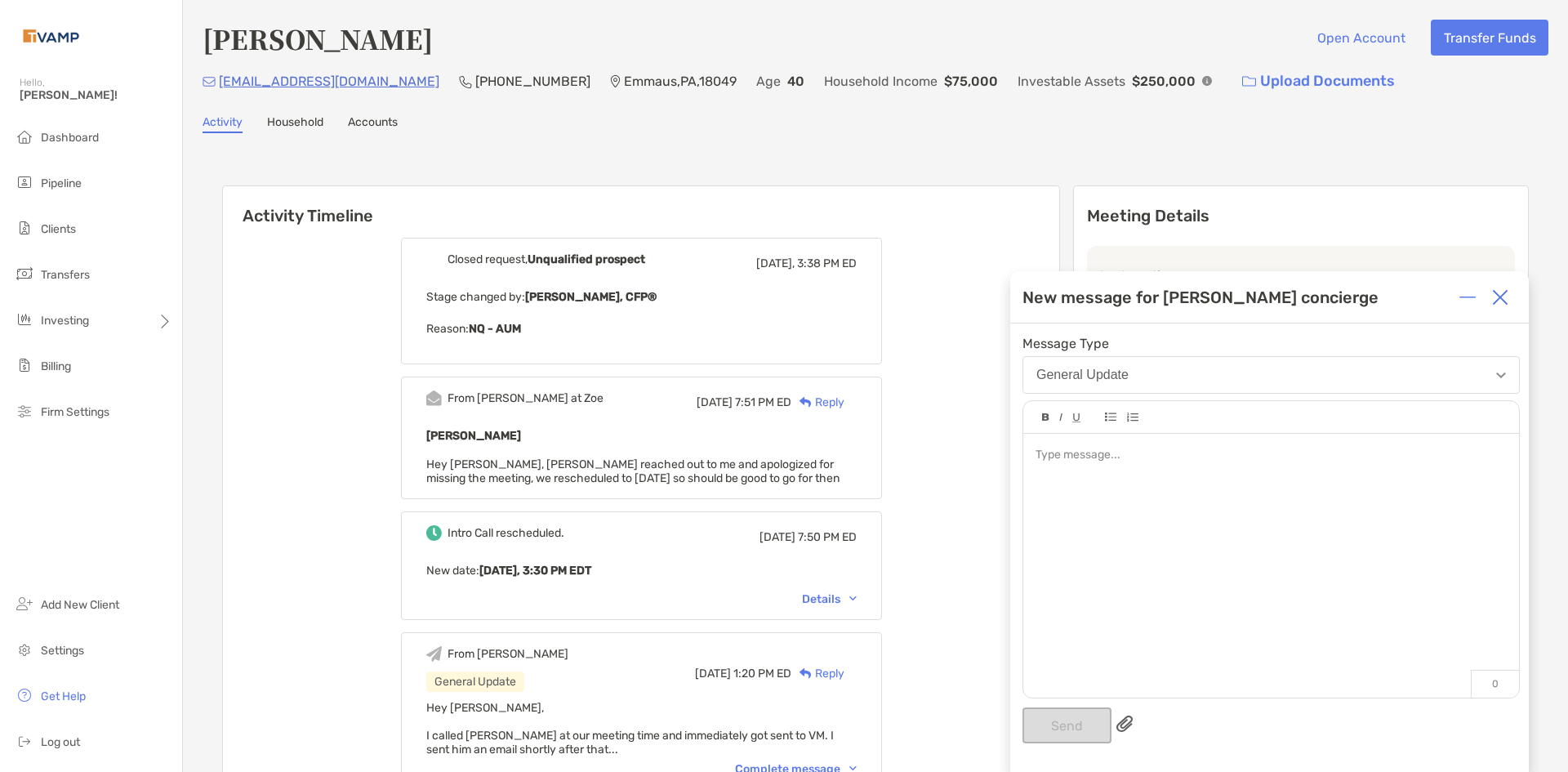
click at [1127, 464] on div at bounding box center [1271, 558] width 495 height 248
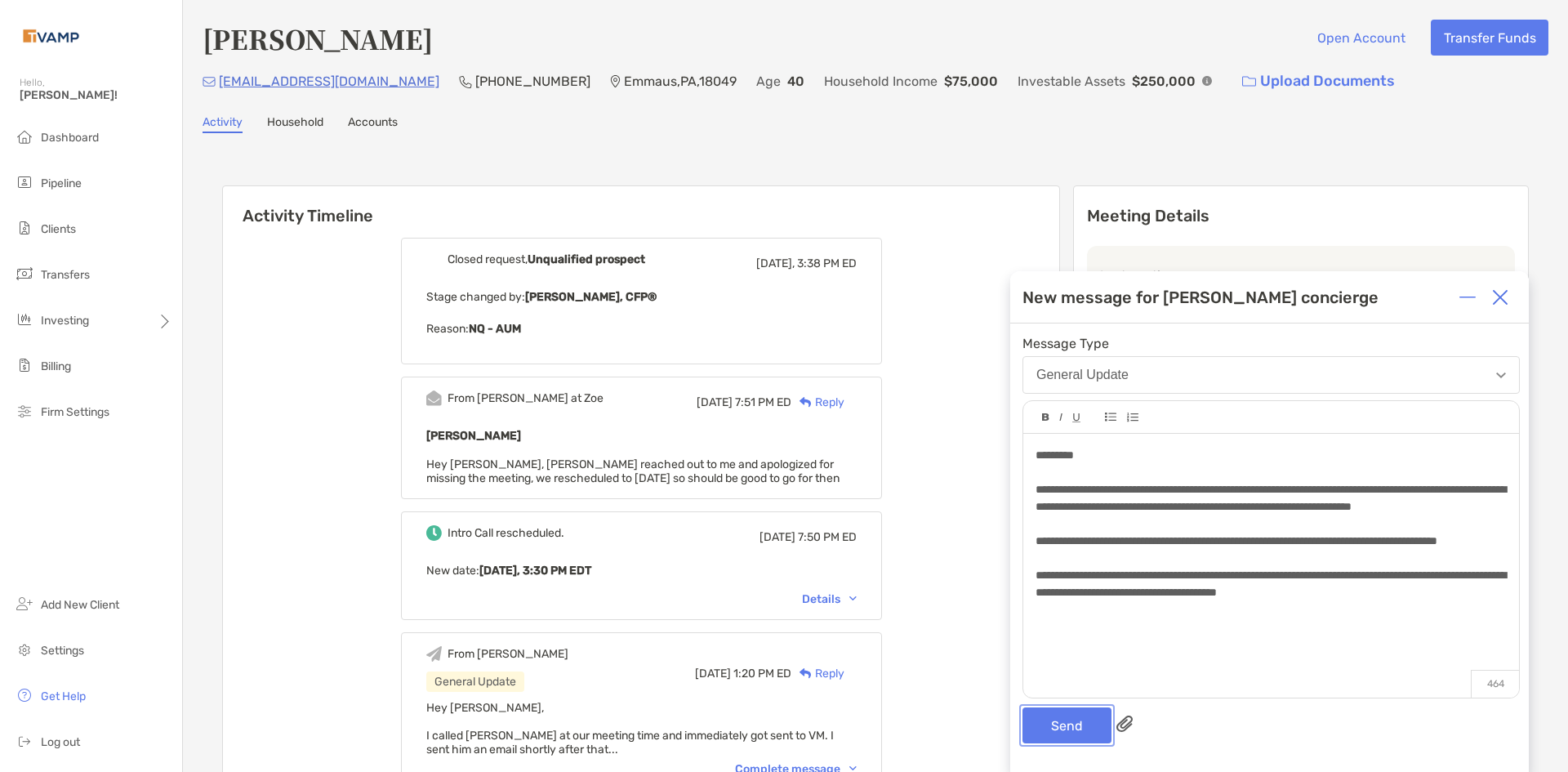
click at [1040, 724] on button "Send" at bounding box center [1067, 726] width 89 height 36
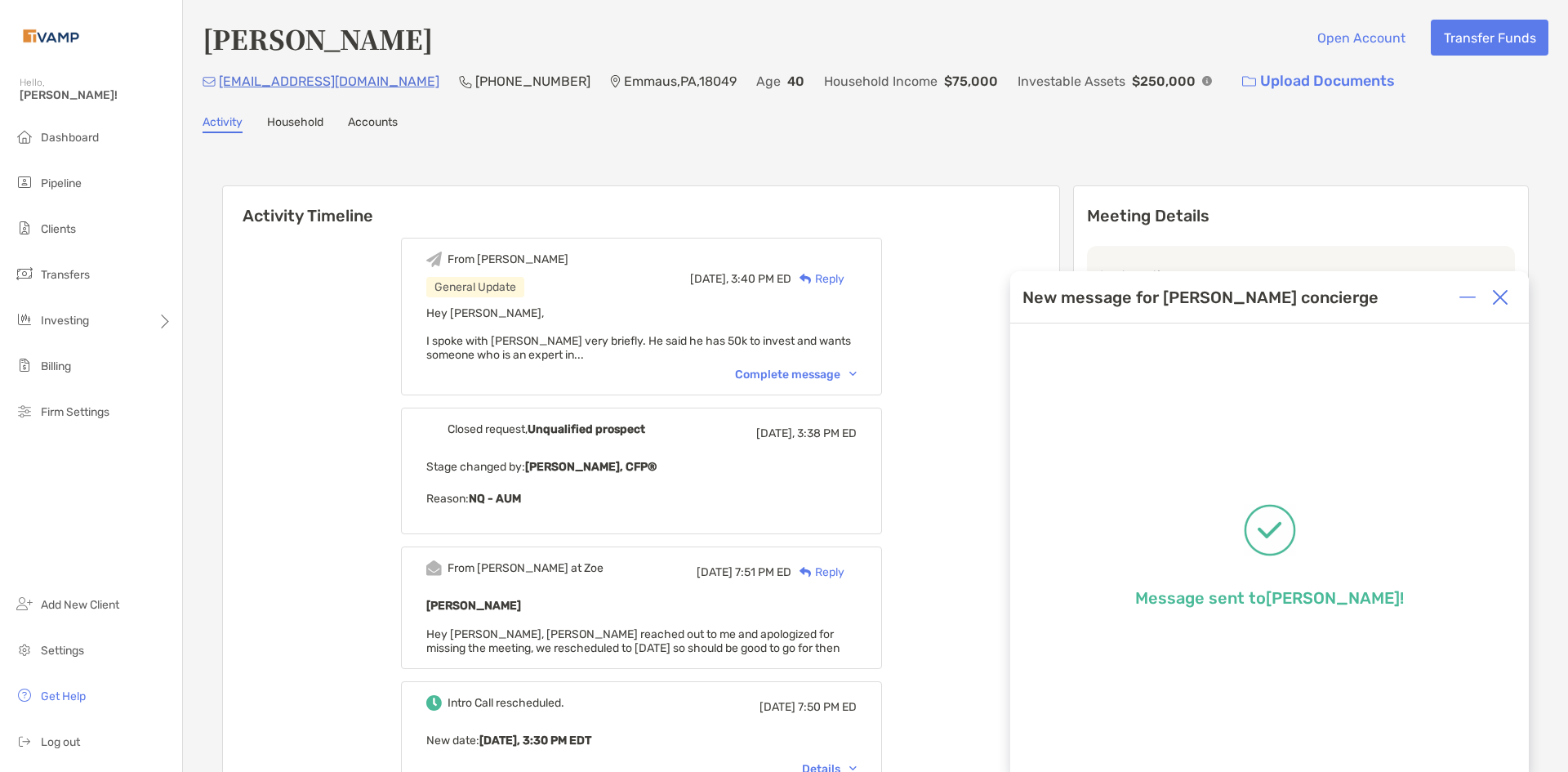
click at [856, 369] on div "Complete message" at bounding box center [795, 375] width 121 height 14
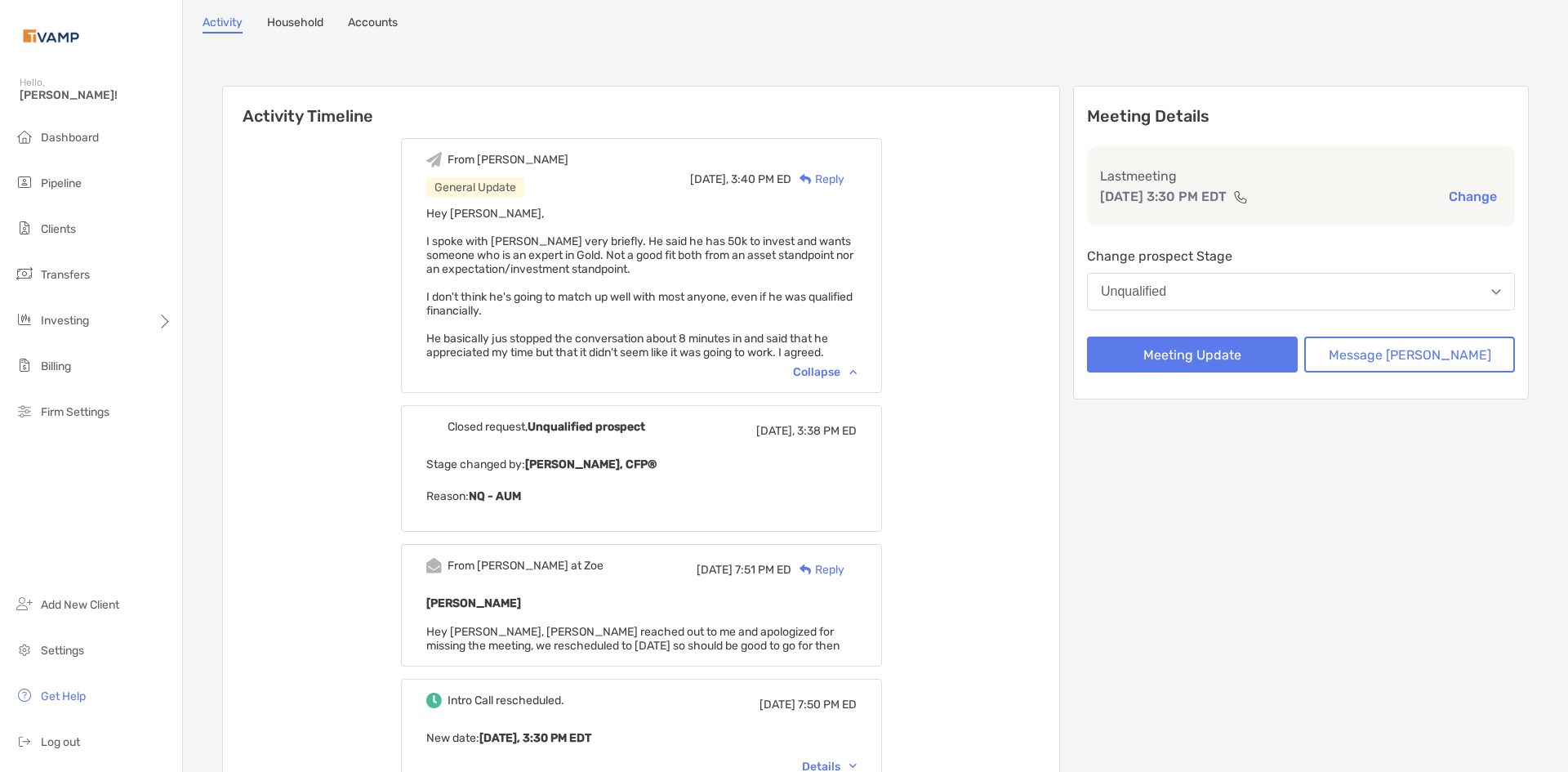
scroll to position [0, 0]
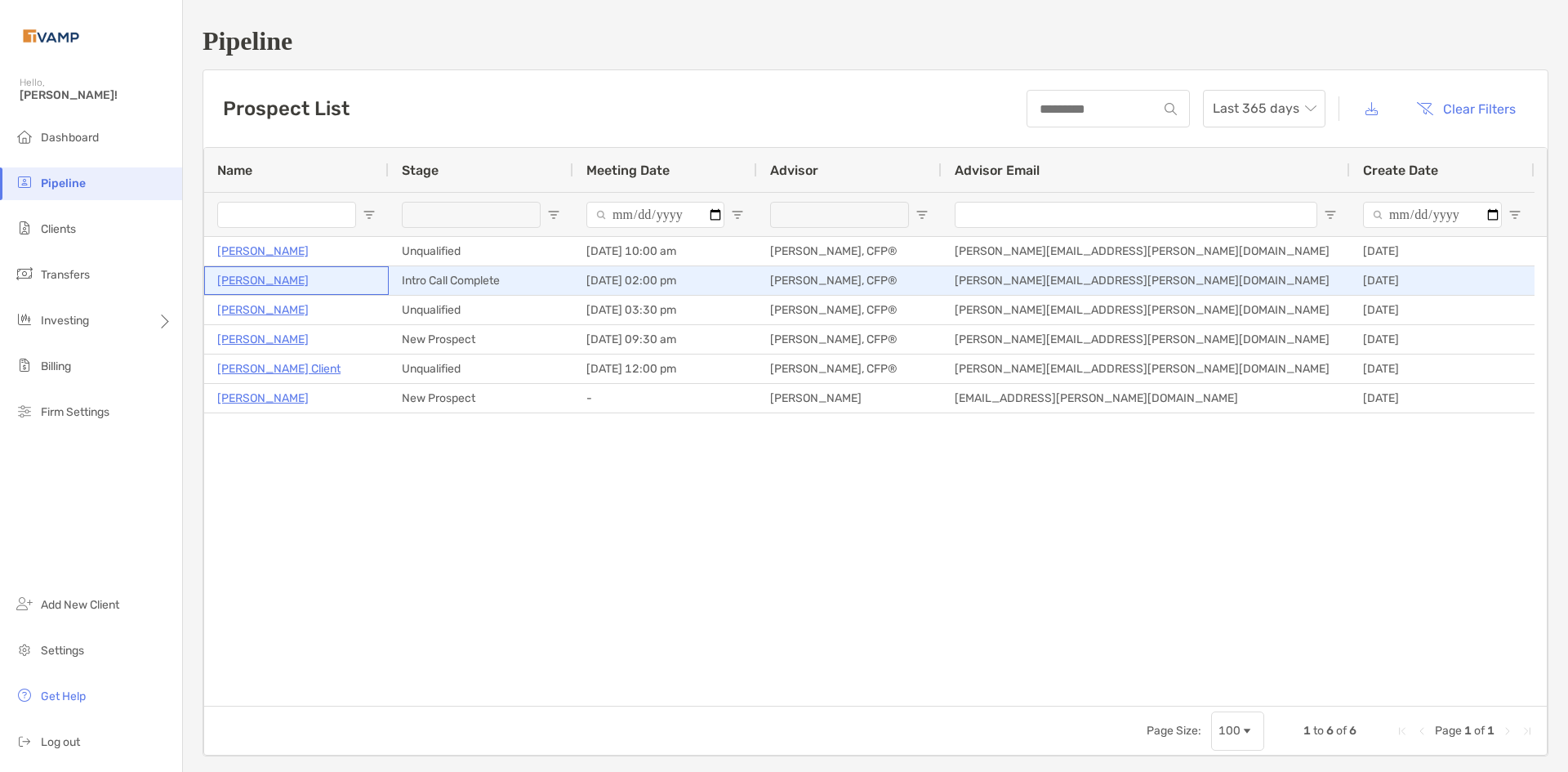
click at [275, 281] on p "Ryan Ahrens" at bounding box center [262, 280] width 92 height 21
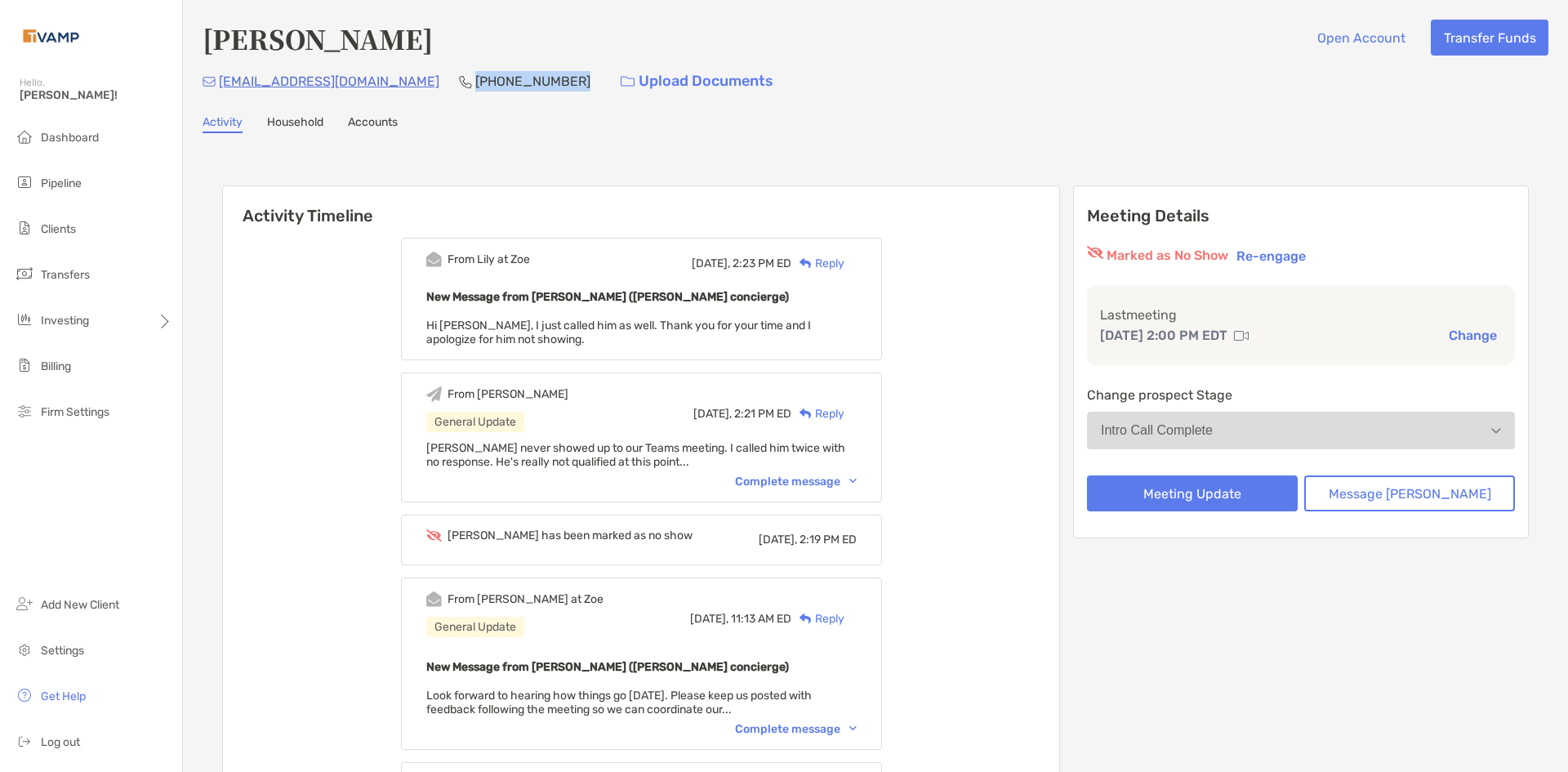
drag, startPoint x: 482, startPoint y: 78, endPoint x: 382, endPoint y: 85, distance: 100.2
click at [382, 85] on div "[EMAIL_ADDRESS][DOMAIN_NAME] [PHONE_NUMBER] Upload Documents" at bounding box center [875, 82] width 1346 height 36
copy p "[PHONE_NUMBER]"
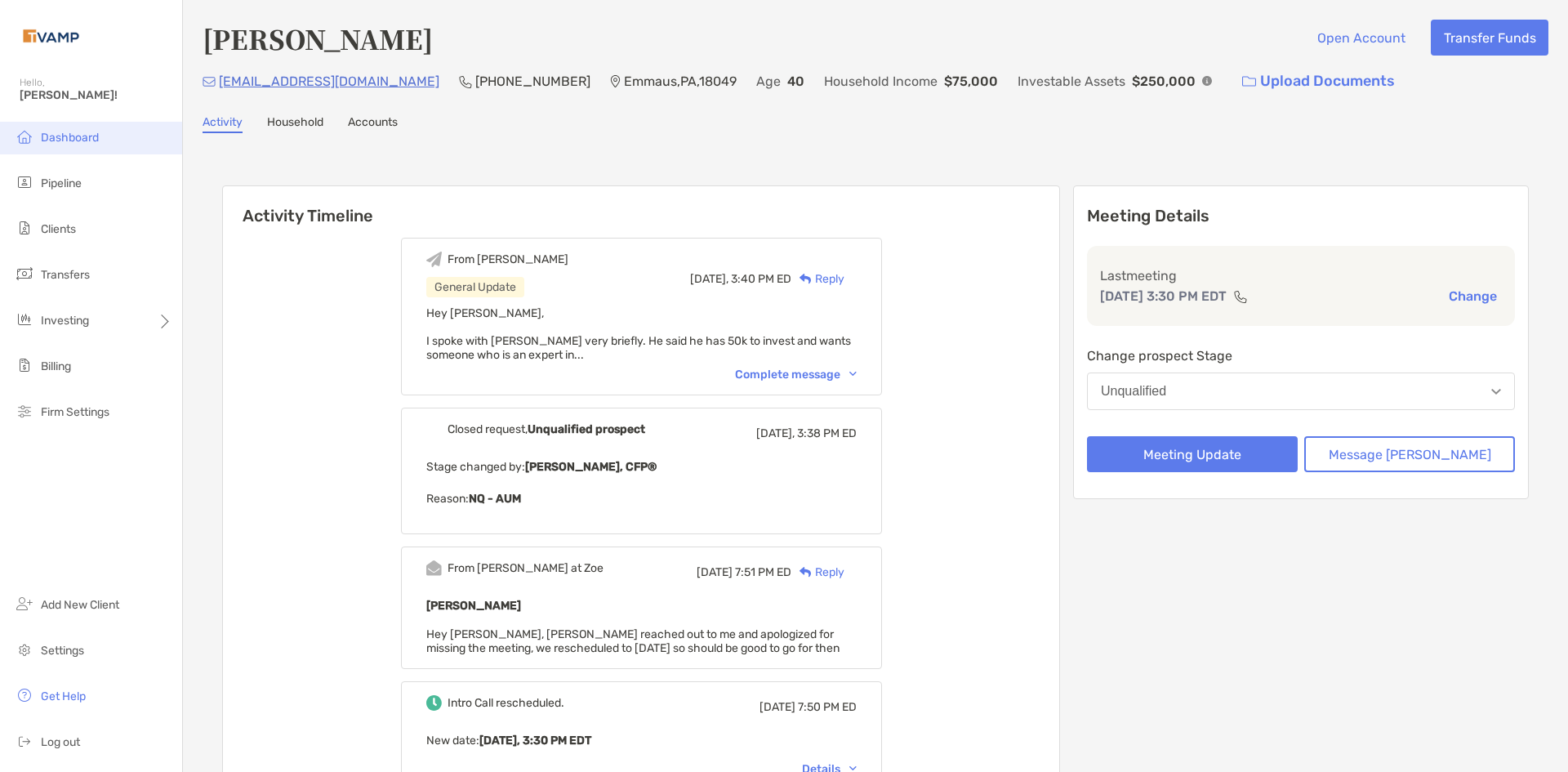
click at [54, 137] on span "Dashboard" at bounding box center [69, 137] width 58 height 14
